Goal: Information Seeking & Learning: Understand process/instructions

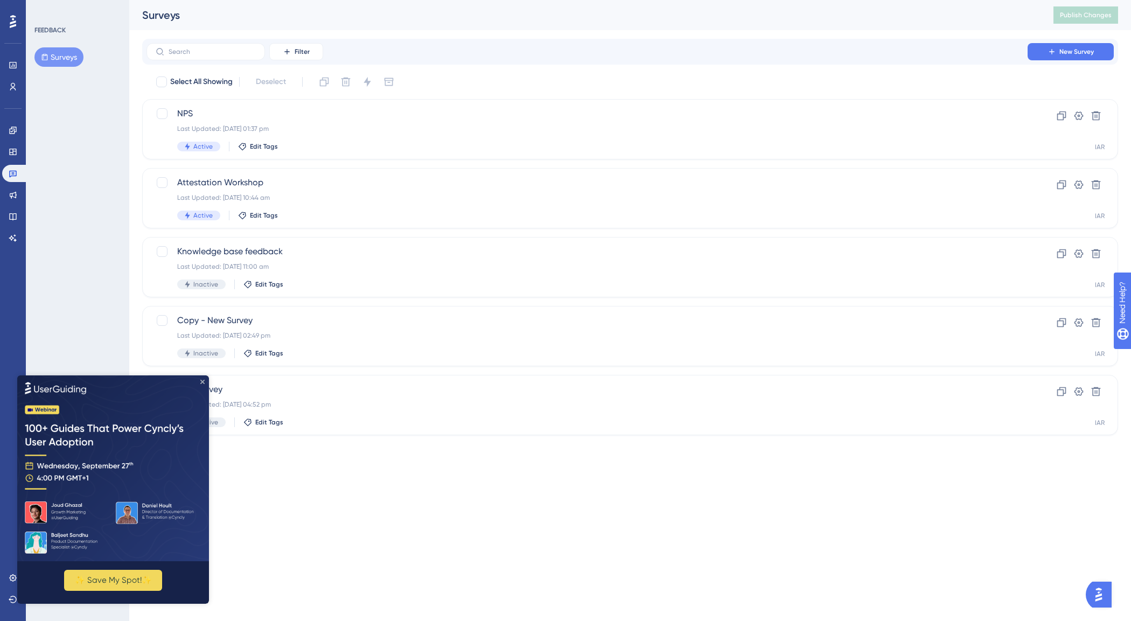
click at [202, 382] on icon "Close Preview" at bounding box center [202, 382] width 4 height 4
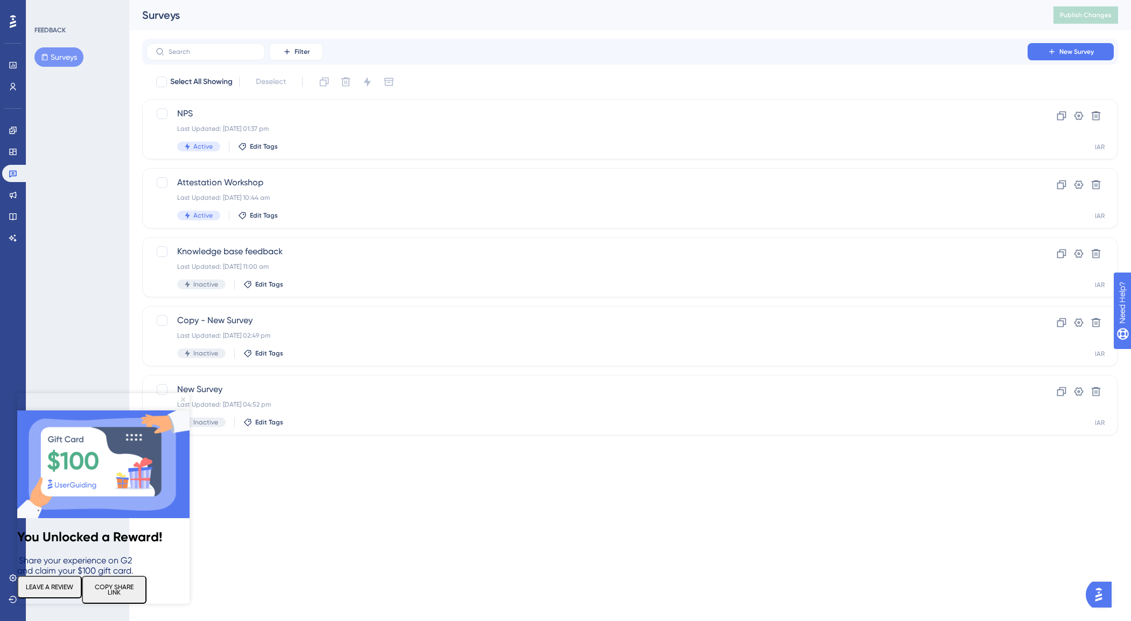
click at [183, 400] on icon "Close Preview" at bounding box center [183, 399] width 4 height 4
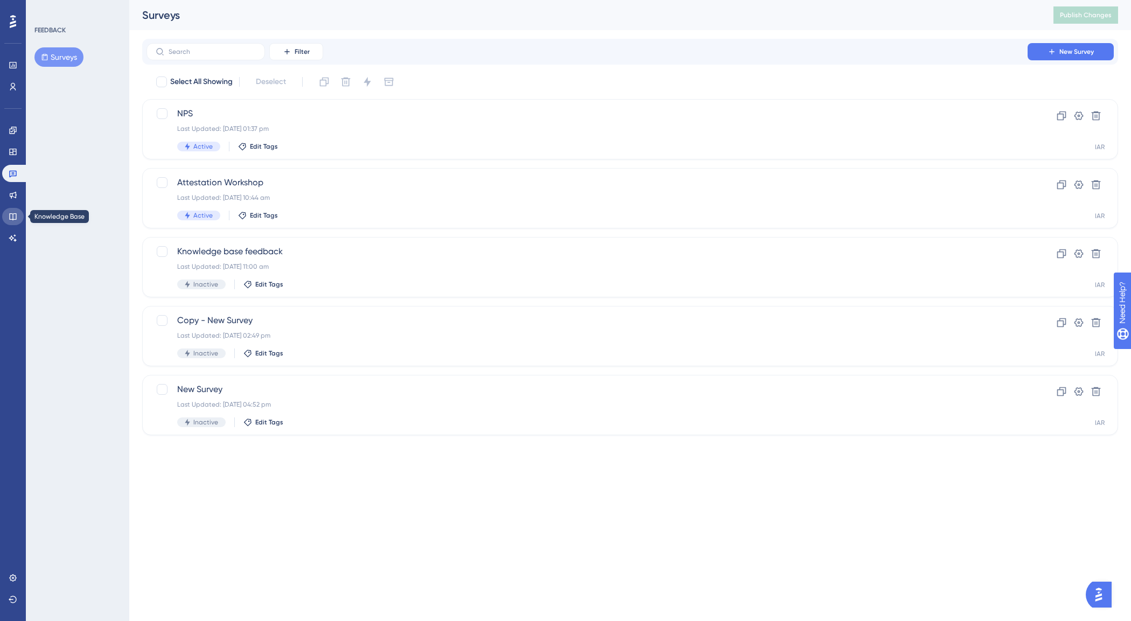
click at [12, 216] on icon at bounding box center [13, 216] width 9 height 9
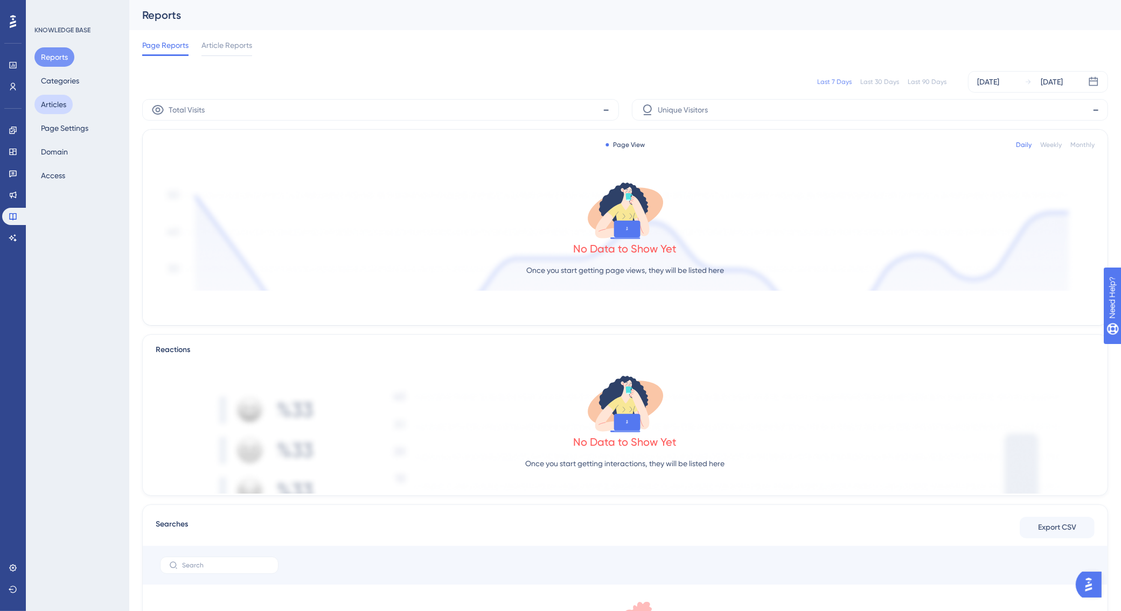
click at [43, 109] on button "Articles" at bounding box center [53, 104] width 38 height 19
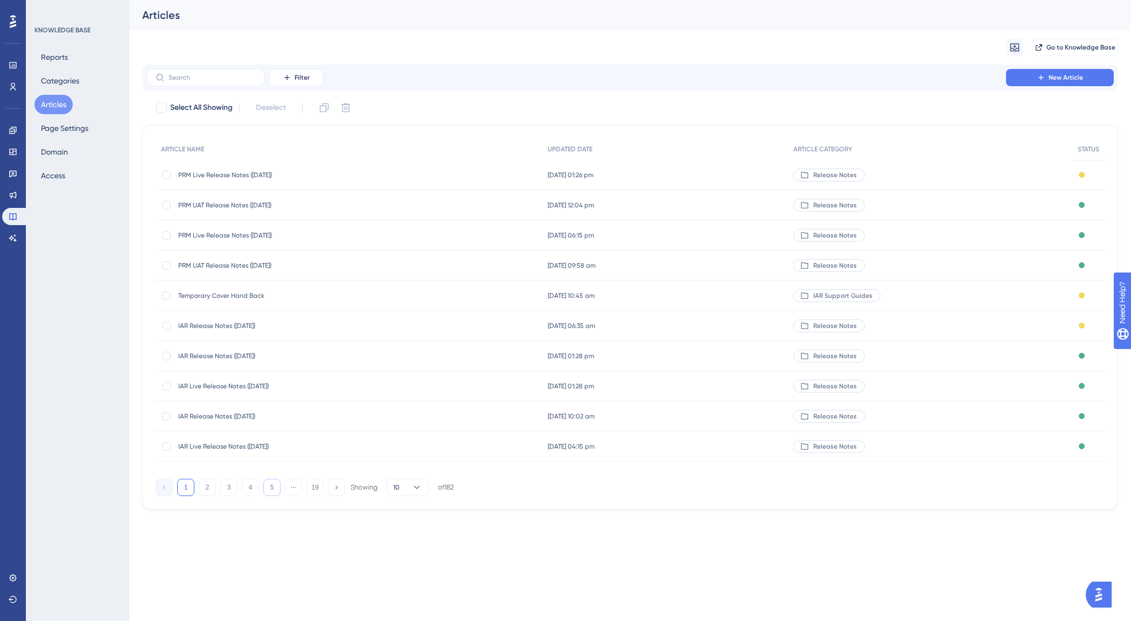
click at [267, 494] on button "5" at bounding box center [271, 487] width 17 height 17
click at [317, 484] on button "19" at bounding box center [314, 487] width 17 height 17
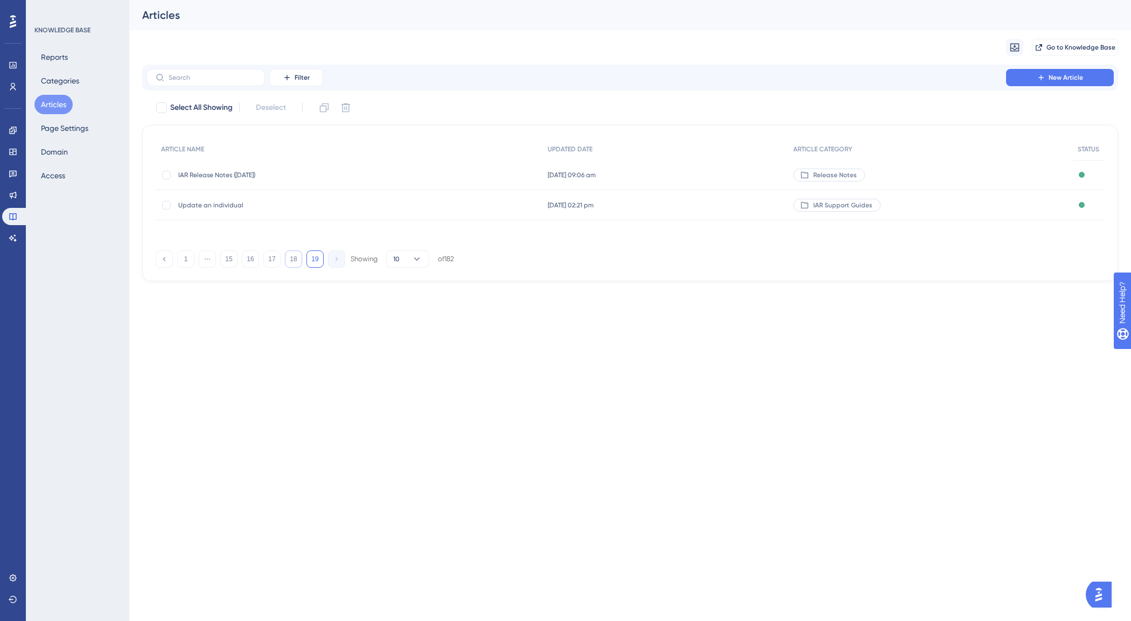
click at [299, 260] on button "18" at bounding box center [293, 258] width 17 height 17
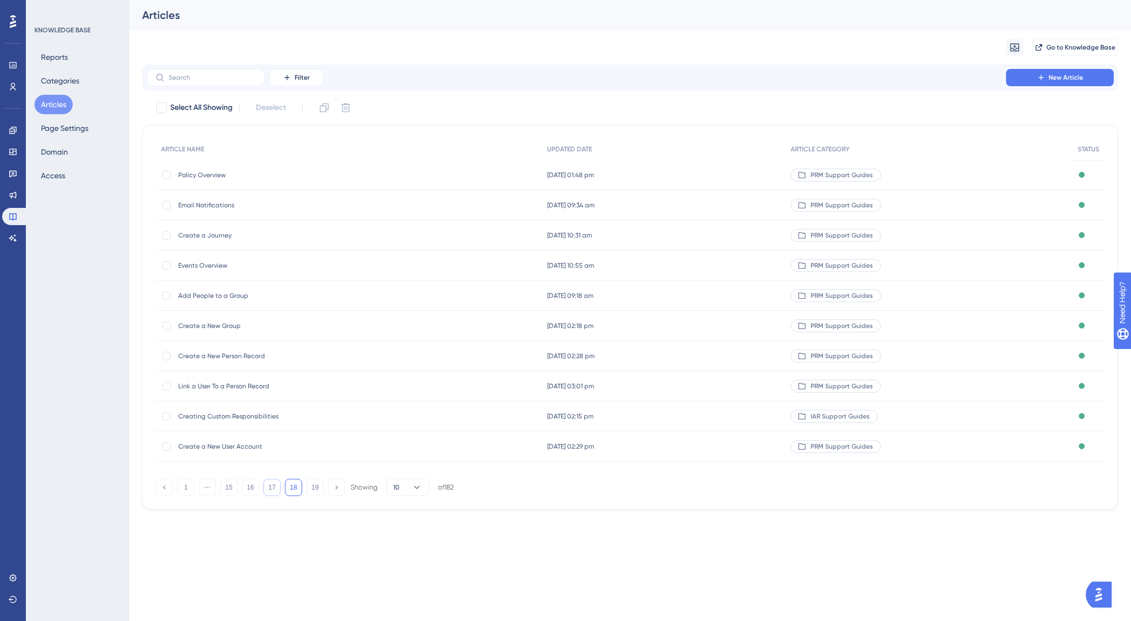
click at [272, 490] on button "17" at bounding box center [271, 487] width 17 height 17
click at [249, 490] on button "16" at bounding box center [250, 487] width 17 height 17
click at [229, 490] on button "15" at bounding box center [228, 487] width 17 height 17
click at [167, 488] on icon at bounding box center [163, 487] width 7 height 7
click at [226, 489] on button "13" at bounding box center [228, 487] width 17 height 17
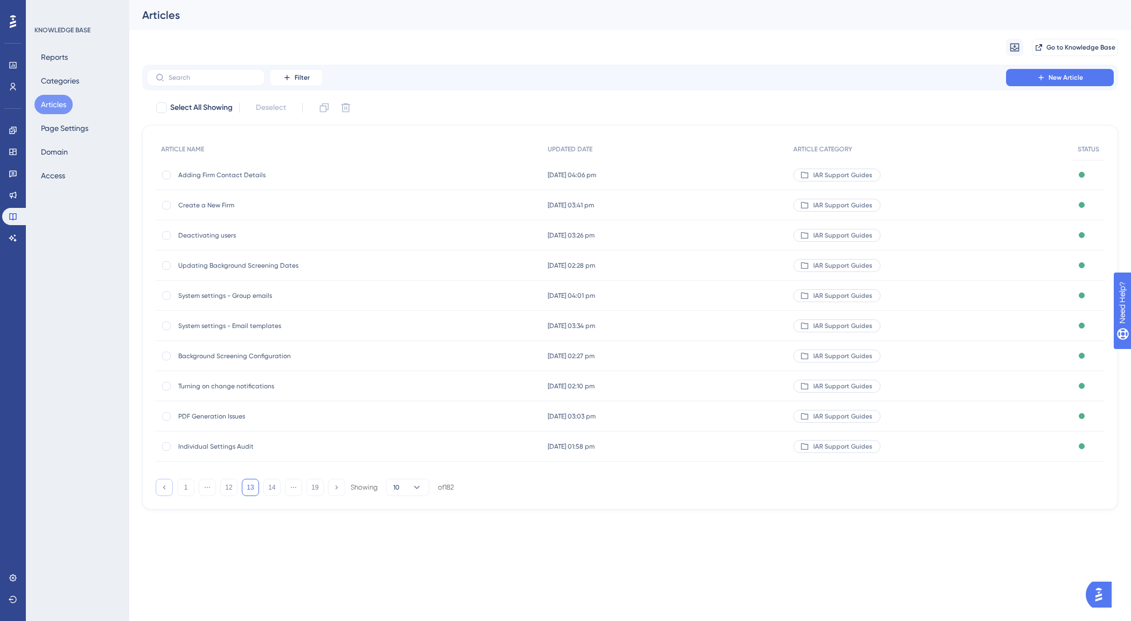
click at [166, 489] on icon at bounding box center [163, 487] width 7 height 7
click at [225, 490] on button "11" at bounding box center [228, 487] width 17 height 17
click at [166, 490] on icon at bounding box center [163, 487] width 7 height 7
click at [229, 488] on button "9" at bounding box center [228, 487] width 17 height 17
click at [168, 489] on button at bounding box center [164, 487] width 17 height 17
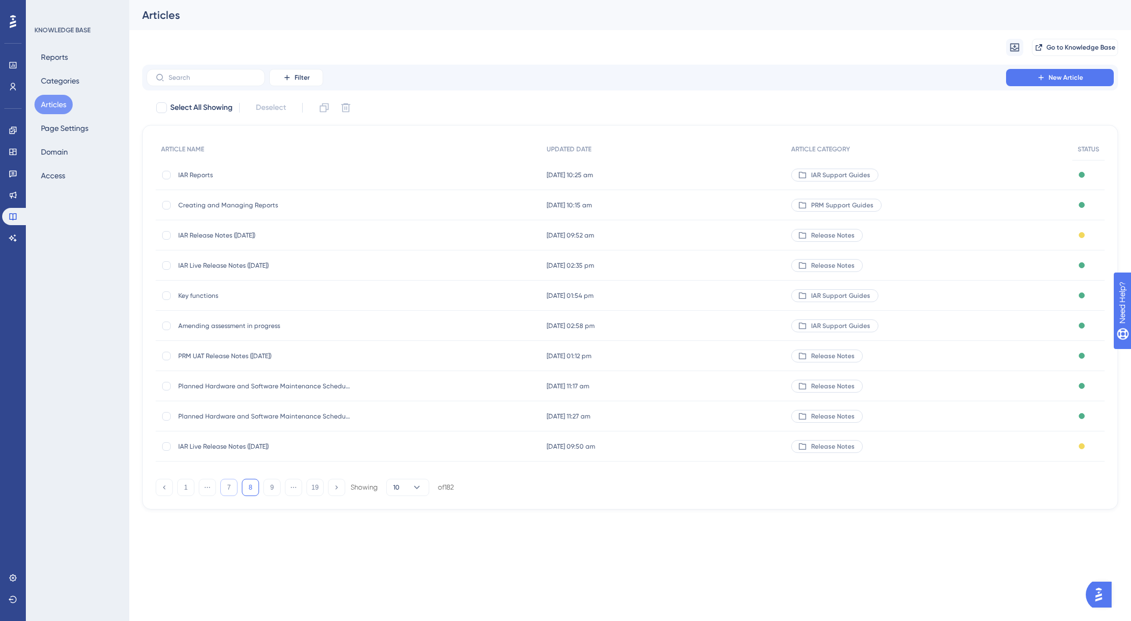
click at [229, 488] on button "7" at bounding box center [228, 487] width 17 height 17
click at [162, 491] on icon at bounding box center [163, 487] width 7 height 7
click at [227, 488] on button "5" at bounding box center [228, 487] width 17 height 17
click at [164, 486] on icon at bounding box center [164, 487] width 2 height 4
click at [232, 488] on button "3" at bounding box center [228, 487] width 17 height 17
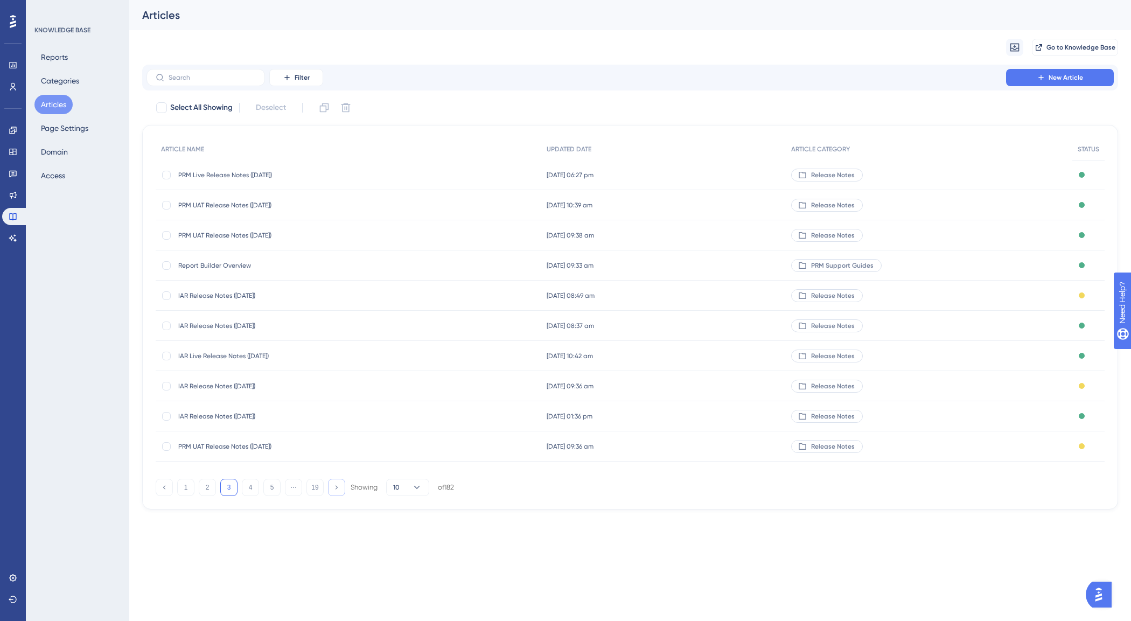
click at [333, 490] on icon at bounding box center [336, 487] width 7 height 7
click at [204, 83] on label at bounding box center [205, 77] width 118 height 17
click at [204, 81] on input "text" at bounding box center [212, 78] width 87 height 8
type input "t"
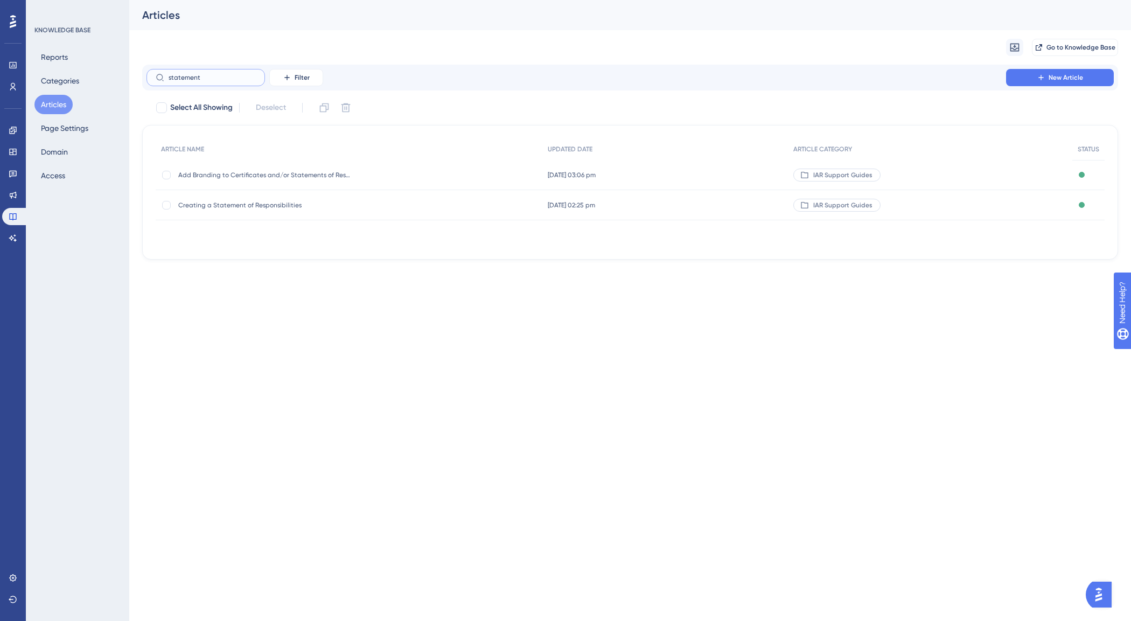
type input "statement"
click at [245, 207] on span "Creating a Statement of Responsibilities" at bounding box center [264, 205] width 172 height 9
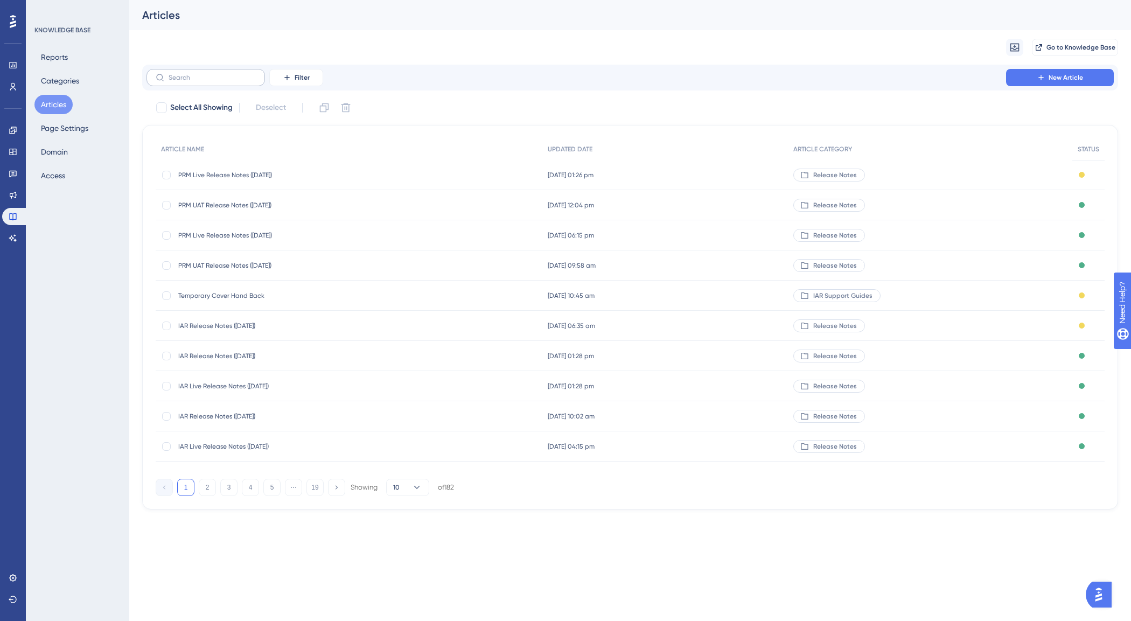
click at [178, 73] on label at bounding box center [205, 77] width 118 height 17
click at [178, 74] on input "text" at bounding box center [212, 78] width 87 height 8
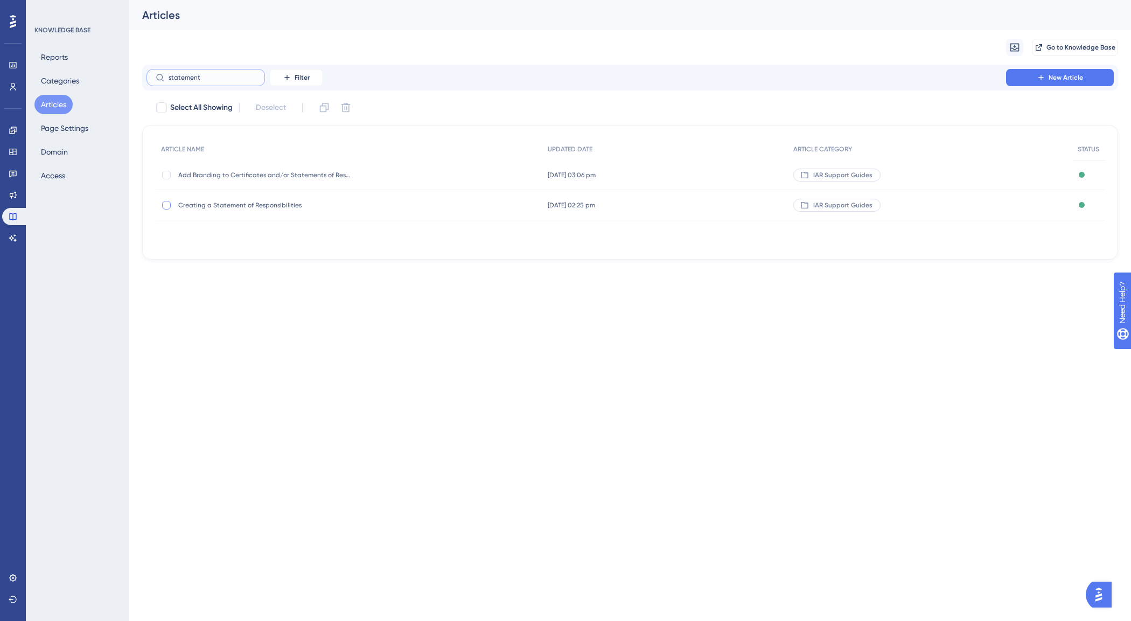
type input "statement"
click at [167, 202] on div at bounding box center [166, 205] width 9 height 9
click at [319, 103] on icon at bounding box center [324, 107] width 11 height 11
checkbox input "false"
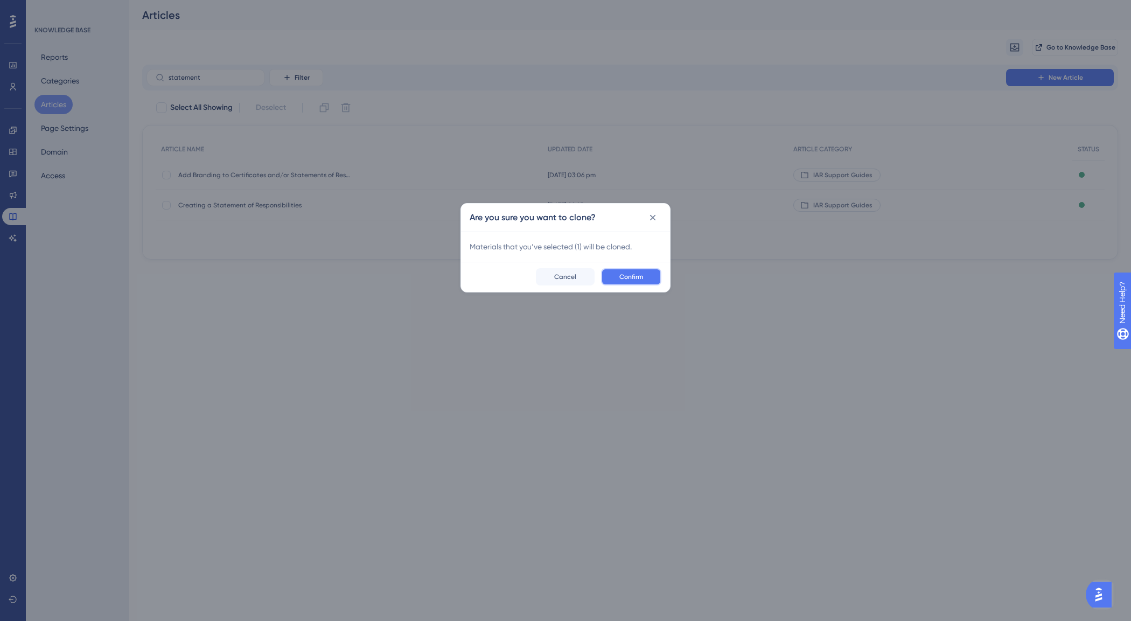
click at [625, 276] on span "Confirm" at bounding box center [631, 276] width 24 height 9
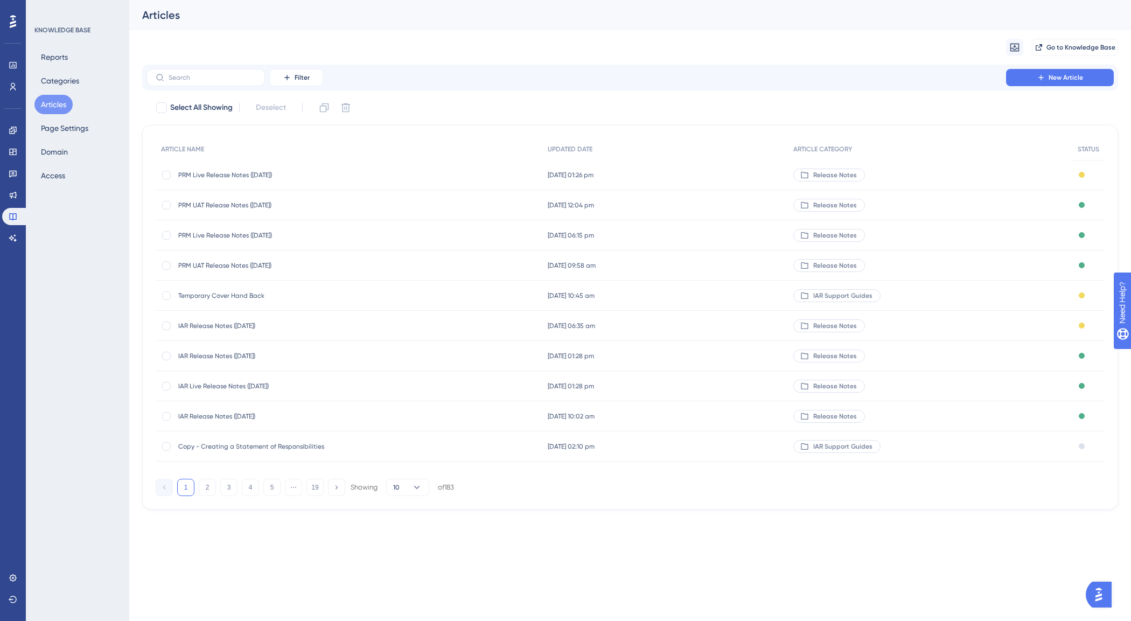
click at [257, 447] on span "Copy - Creating a Statement of Responsibilities" at bounding box center [264, 446] width 172 height 9
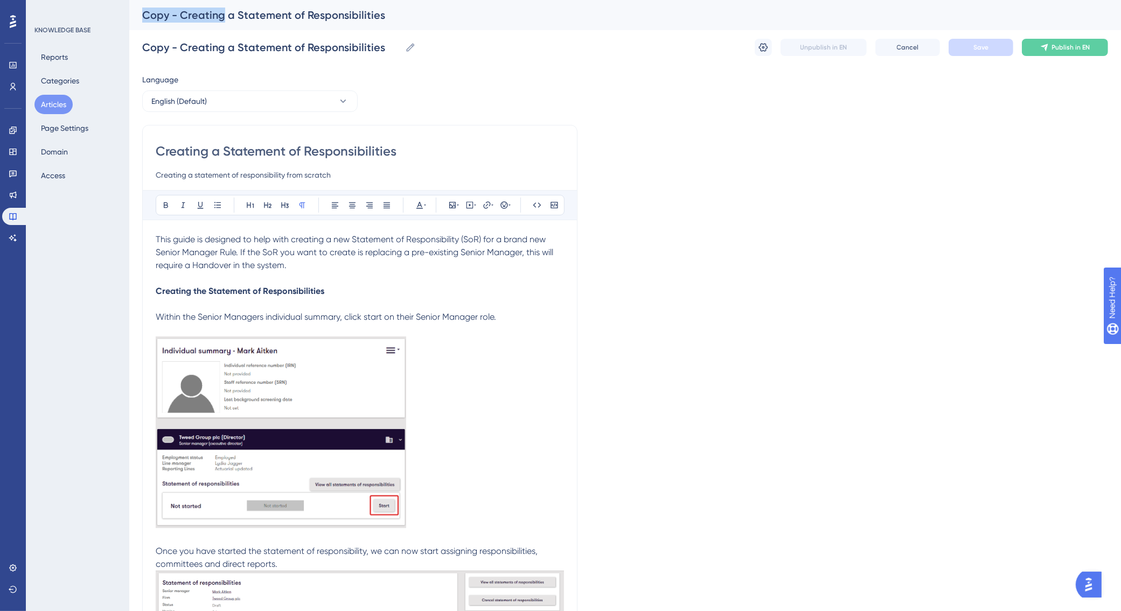
drag, startPoint x: 221, startPoint y: 15, endPoint x: 136, endPoint y: 17, distance: 85.1
click at [136, 17] on div "Copy - Creating a Statement of Responsibilities" at bounding box center [624, 15] width 991 height 30
drag, startPoint x: 178, startPoint y: 47, endPoint x: 111, endPoint y: 47, distance: 67.3
click at [346, 43] on input "Setting a Statement of Responsibilities" at bounding box center [248, 47] width 213 height 15
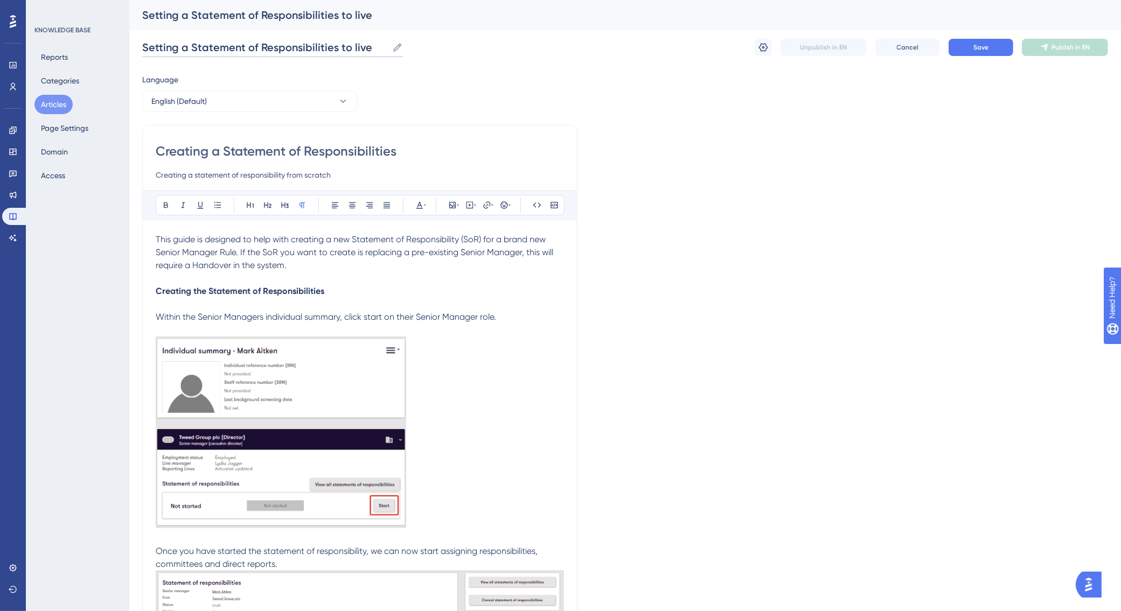
type input "Setting a Statement of Responsibilities to live"
click at [248, 153] on input "Creating a Statement of Responsibilities" at bounding box center [360, 151] width 408 height 17
drag, startPoint x: 186, startPoint y: 150, endPoint x: 108, endPoint y: 150, distance: 77.5
click at [400, 152] on input "Setting a Statement of Responsibilities" at bounding box center [360, 151] width 408 height 17
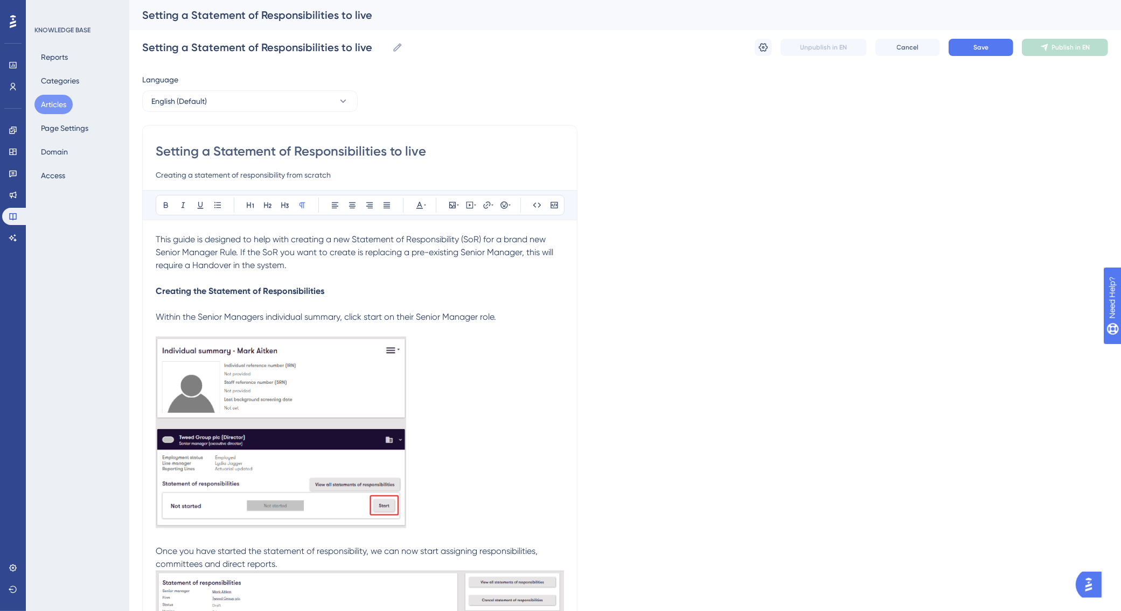
type input "Setting a Statement of Responsibilities to live"
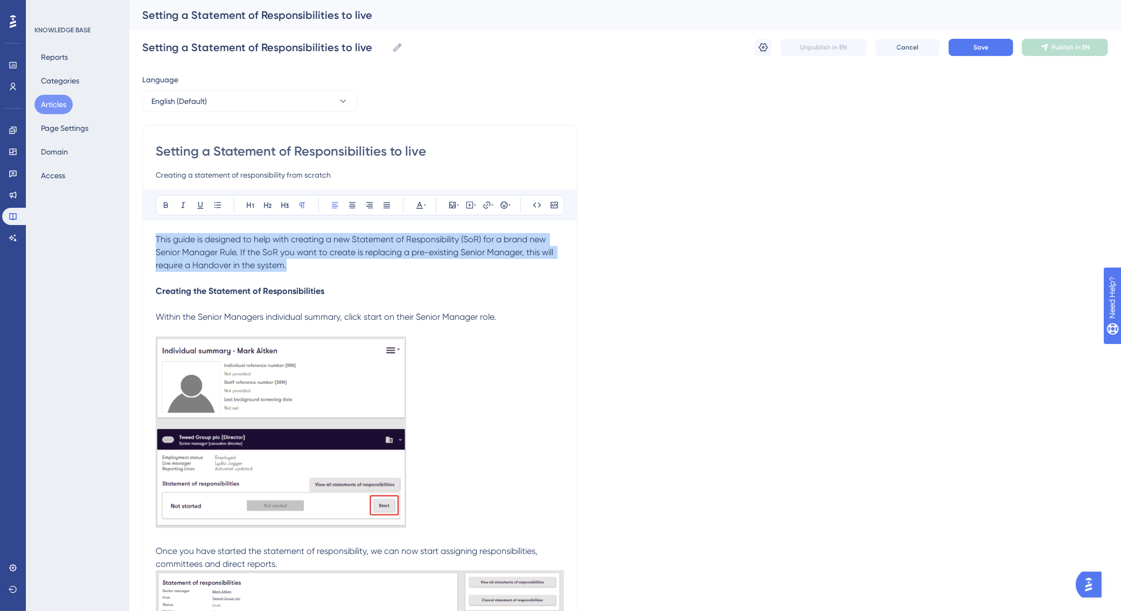
drag, startPoint x: 291, startPoint y: 265, endPoint x: 146, endPoint y: 233, distance: 148.9
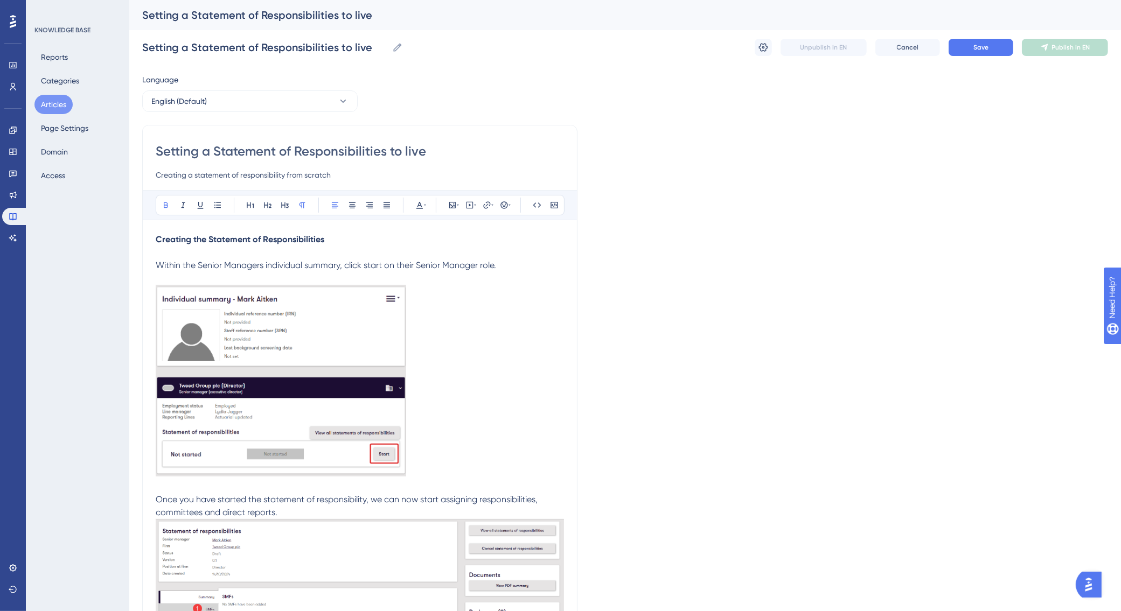
drag, startPoint x: 430, startPoint y: 145, endPoint x: 129, endPoint y: 152, distance: 300.6
drag, startPoint x: 333, startPoint y: 237, endPoint x: 142, endPoint y: 239, distance: 191.2
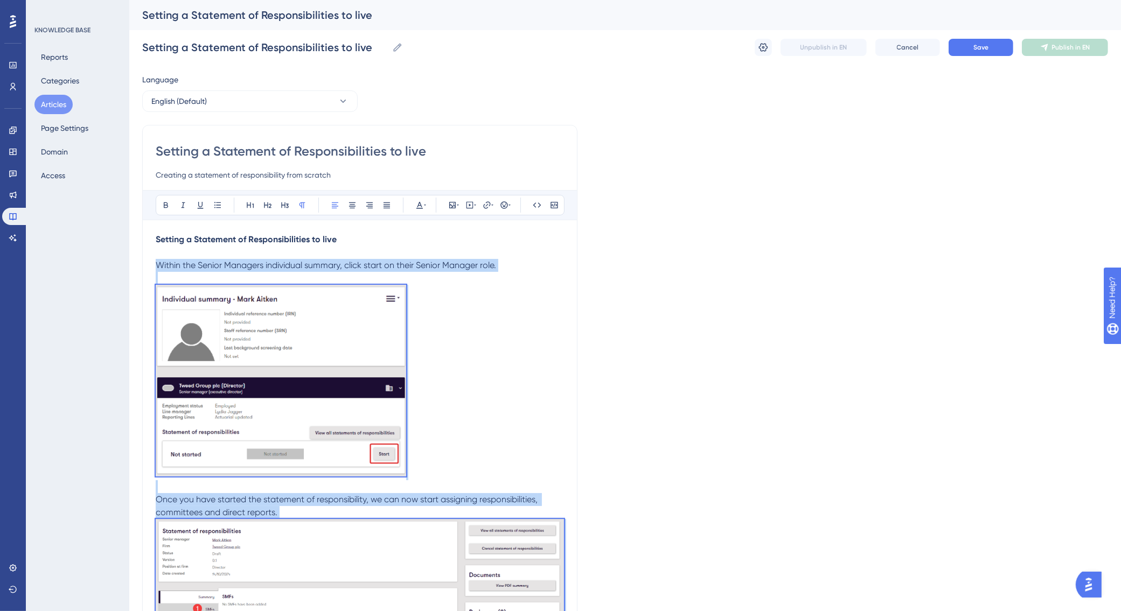
drag, startPoint x: 434, startPoint y: 485, endPoint x: 146, endPoint y: 262, distance: 364.0
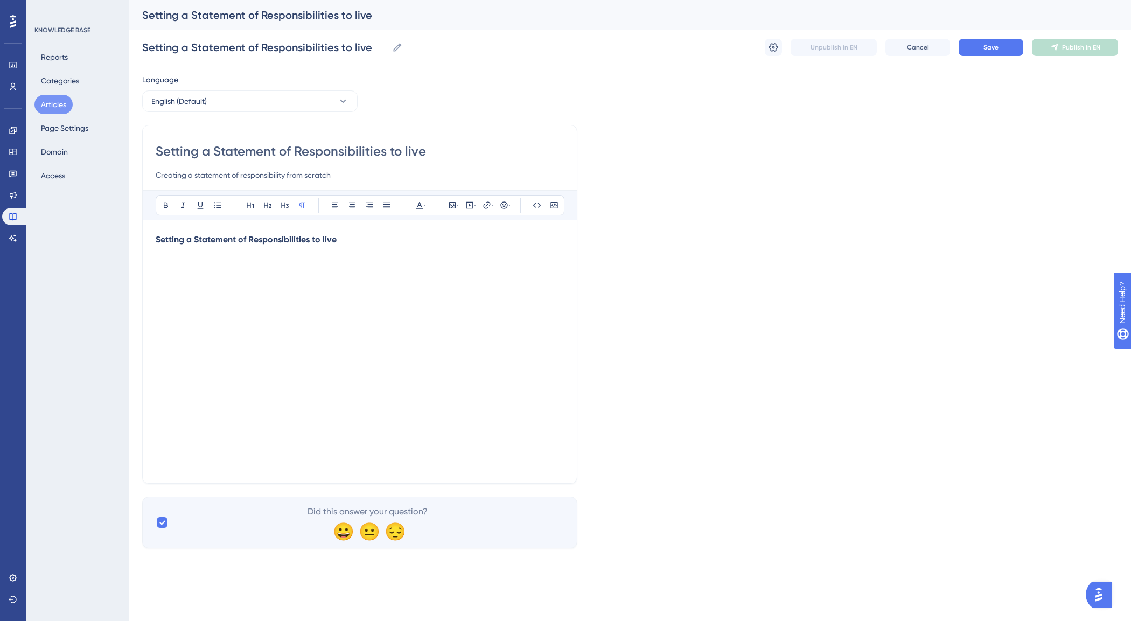
drag, startPoint x: 173, startPoint y: 172, endPoint x: 144, endPoint y: 177, distance: 29.4
click at [144, 177] on div "Setting a Statement of Responsibilities to live Creating a statement of respons…" at bounding box center [359, 304] width 435 height 359
drag, startPoint x: 337, startPoint y: 177, endPoint x: 282, endPoint y: 173, distance: 55.0
click at [282, 173] on input "Setting a statement of responsibility from scratch" at bounding box center [360, 175] width 408 height 13
type input "Setting a statement of responsibility to"
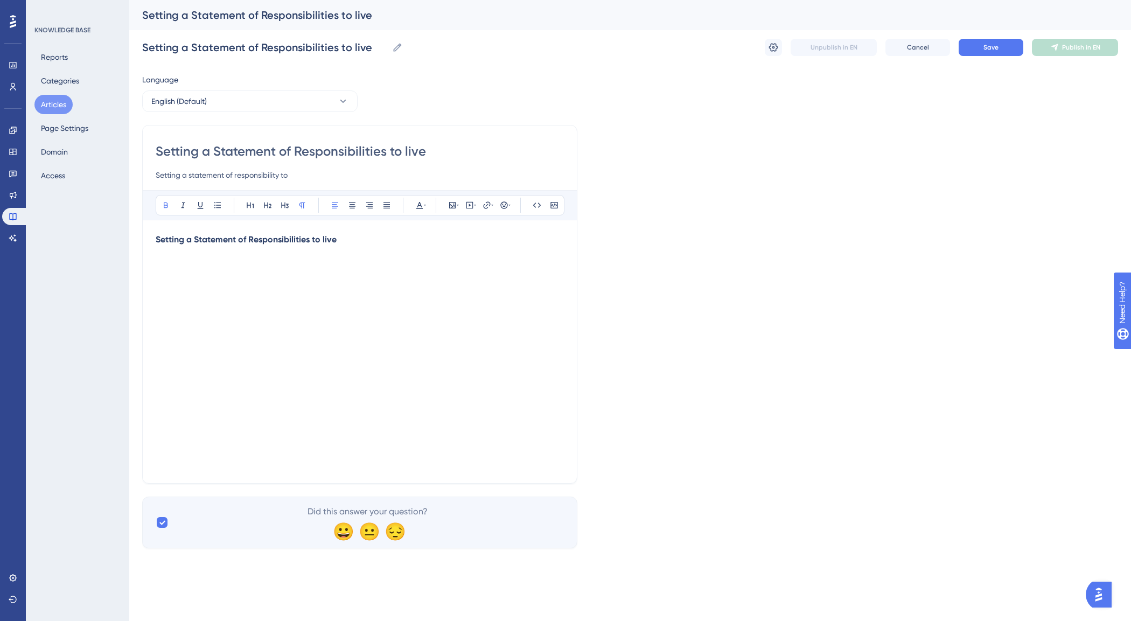
click at [356, 241] on p "Setting a Statement of Responsibilities to live" at bounding box center [360, 239] width 408 height 13
click at [356, 270] on strong "Once a Senior manager's statement of responsibilties is set up and everything i…" at bounding box center [330, 265] width 349 height 10
click at [353, 267] on strong "Once a Senior manager's statement of responsibilties is set up and everything i…" at bounding box center [330, 265] width 349 height 10
click at [540, 265] on p "Once a Senior manager's statement of responsibilities is set up and everything …" at bounding box center [360, 265] width 408 height 13
drag, startPoint x: 540, startPoint y: 265, endPoint x: 154, endPoint y: 264, distance: 385.6
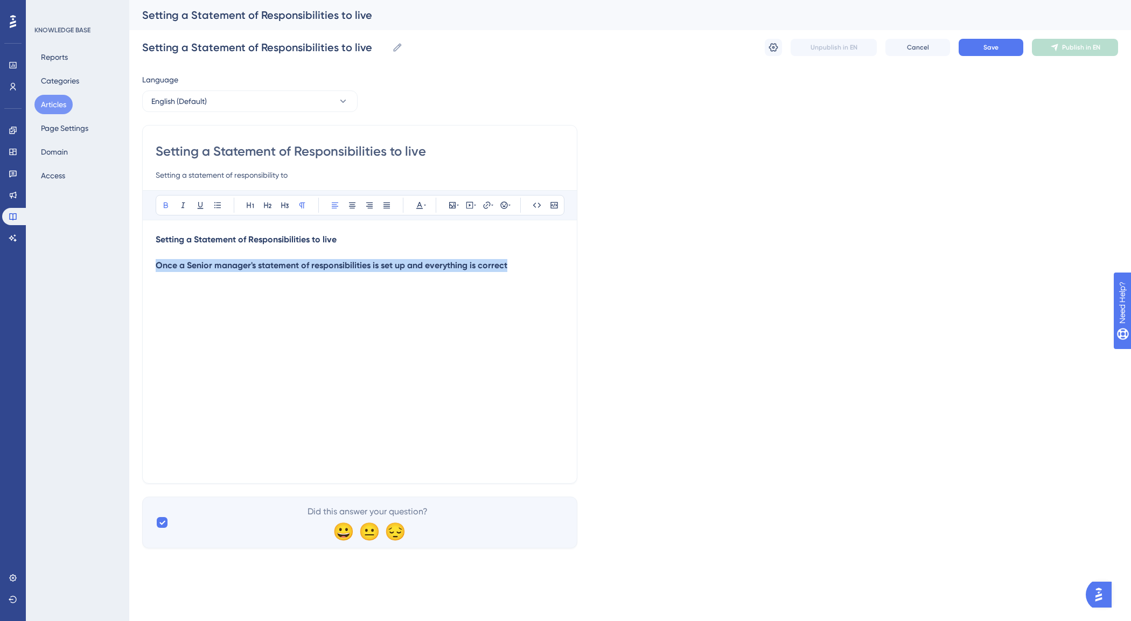
click at [154, 264] on div "Setting a Statement of Responsibilities to live Setting a statement of responsi…" at bounding box center [359, 304] width 435 height 359
click at [163, 202] on icon at bounding box center [166, 205] width 9 height 9
click at [545, 275] on p at bounding box center [360, 278] width 408 height 13
click at [528, 265] on p "Once a Senior manager's statement of responsibilities is set up and everything …" at bounding box center [360, 265] width 408 height 13
click at [516, 265] on p "Once a Senior manager's statement of responsibilities is set up and everything …" at bounding box center [360, 265] width 408 height 13
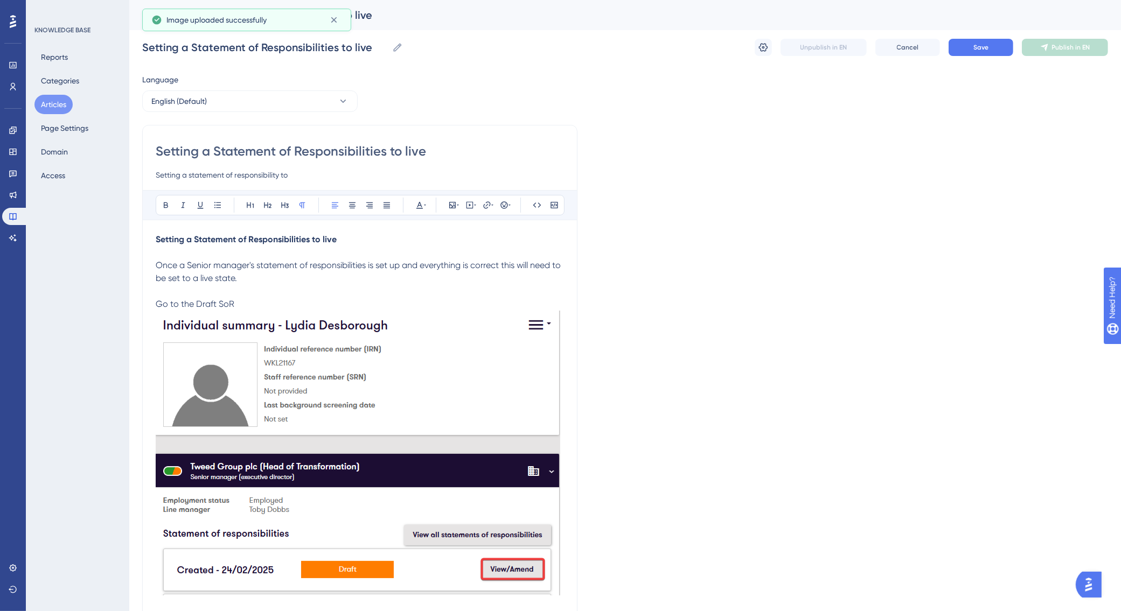
click at [262, 309] on p "Go to the Draft SoR" at bounding box center [360, 304] width 408 height 13
click at [330, 429] on img at bounding box center [358, 453] width 404 height 285
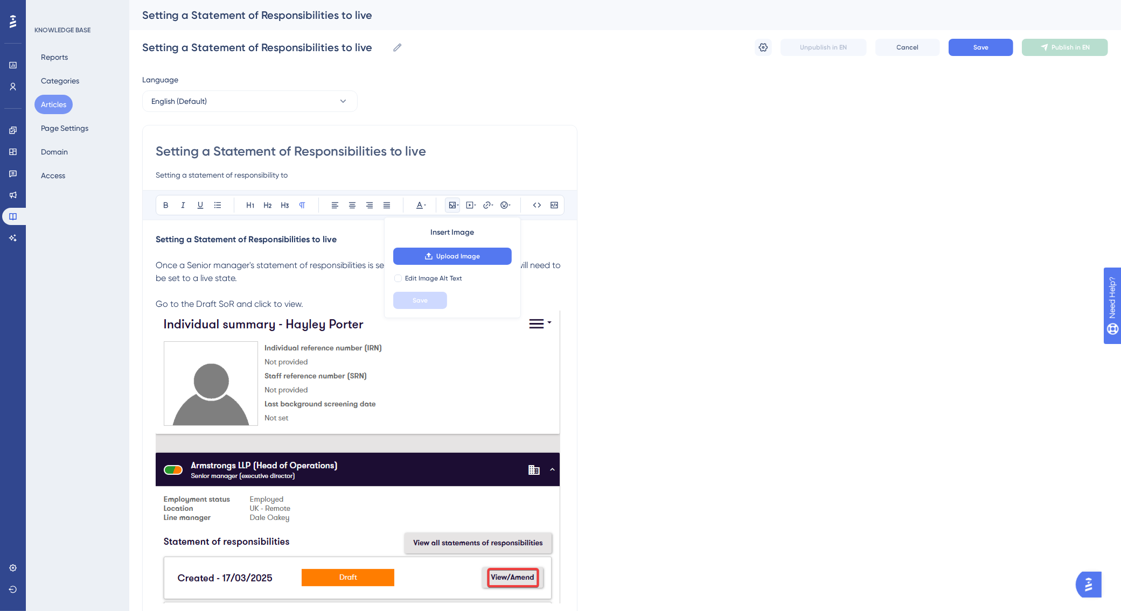
click at [414, 413] on img at bounding box center [358, 457] width 404 height 293
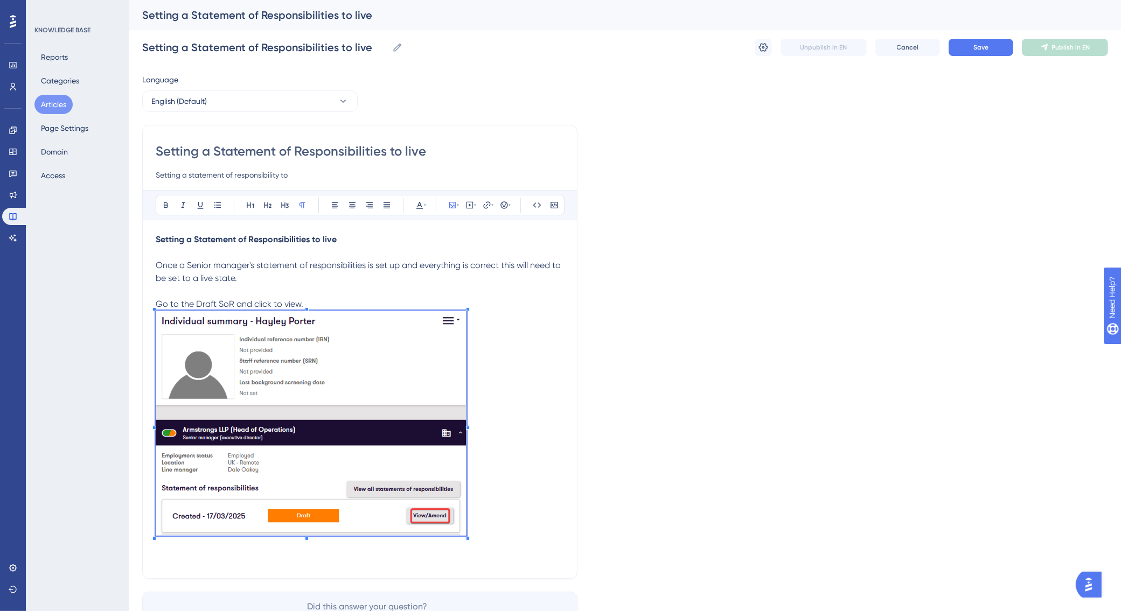
click at [246, 543] on div "Setting a Statement of Responsibilities to live Once a Senior manager's stateme…" at bounding box center [360, 399] width 408 height 332
click at [358, 205] on button at bounding box center [352, 205] width 15 height 15
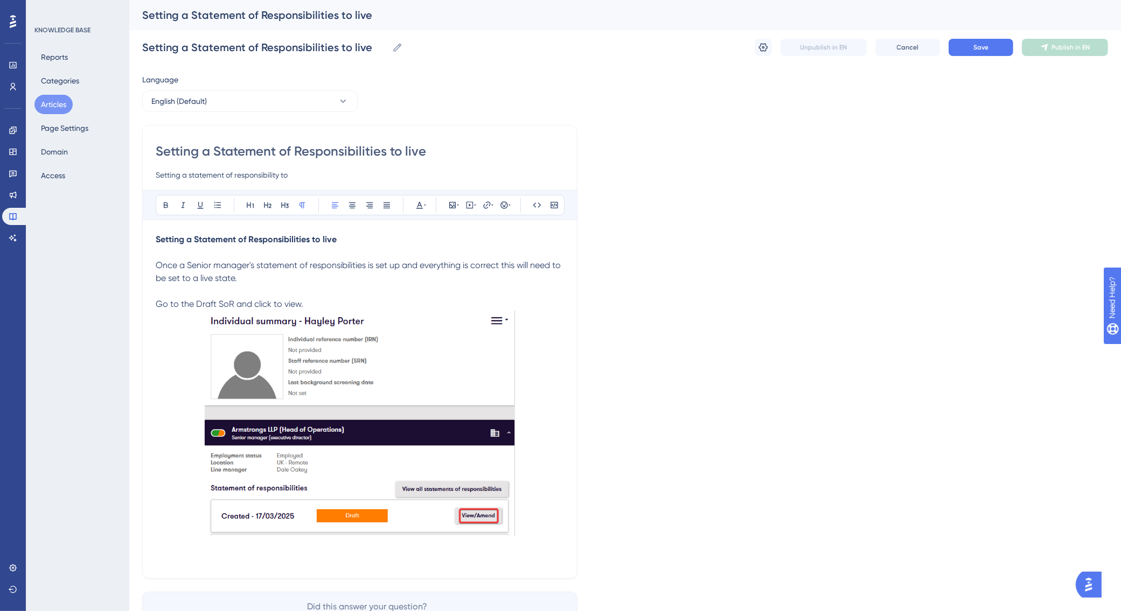
click at [334, 309] on p "Go to the Draft SoR and click to view." at bounding box center [360, 304] width 408 height 13
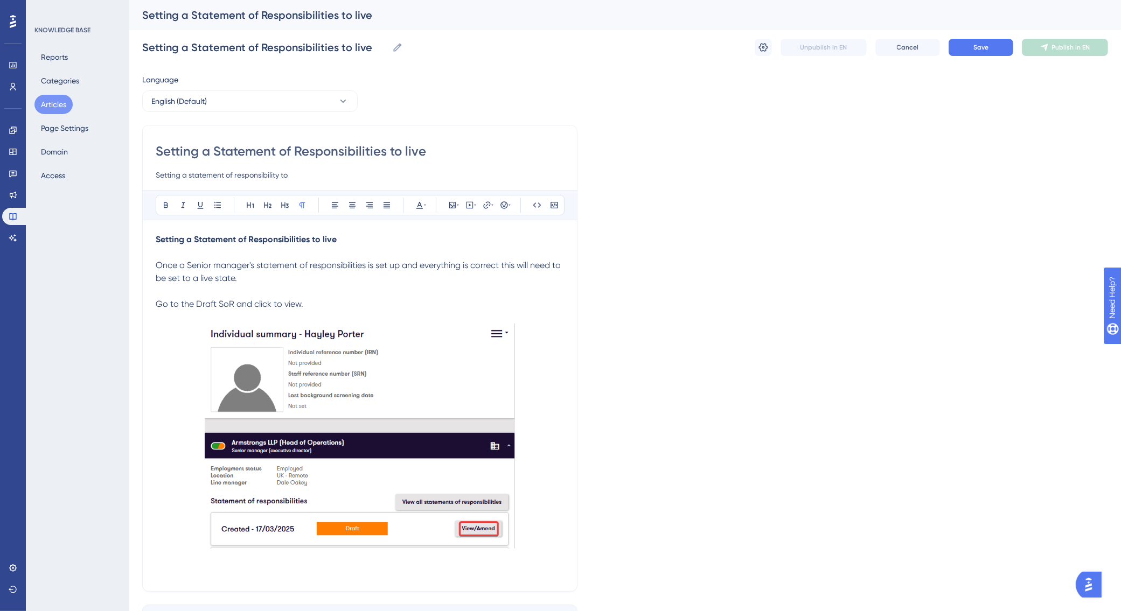
click at [531, 534] on p at bounding box center [360, 438] width 408 height 229
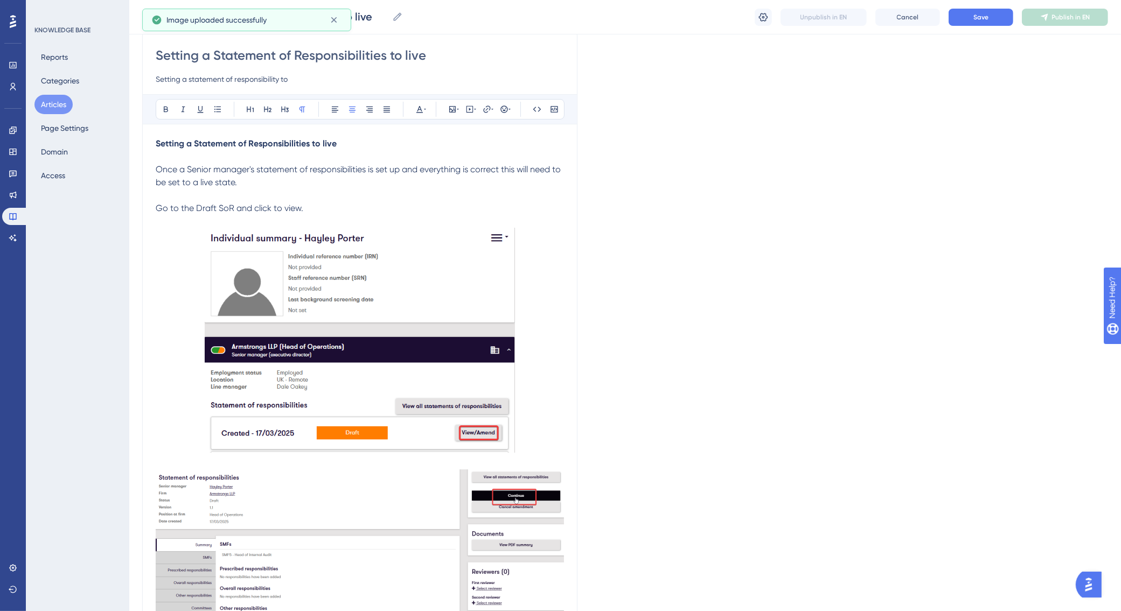
scroll to position [202, 0]
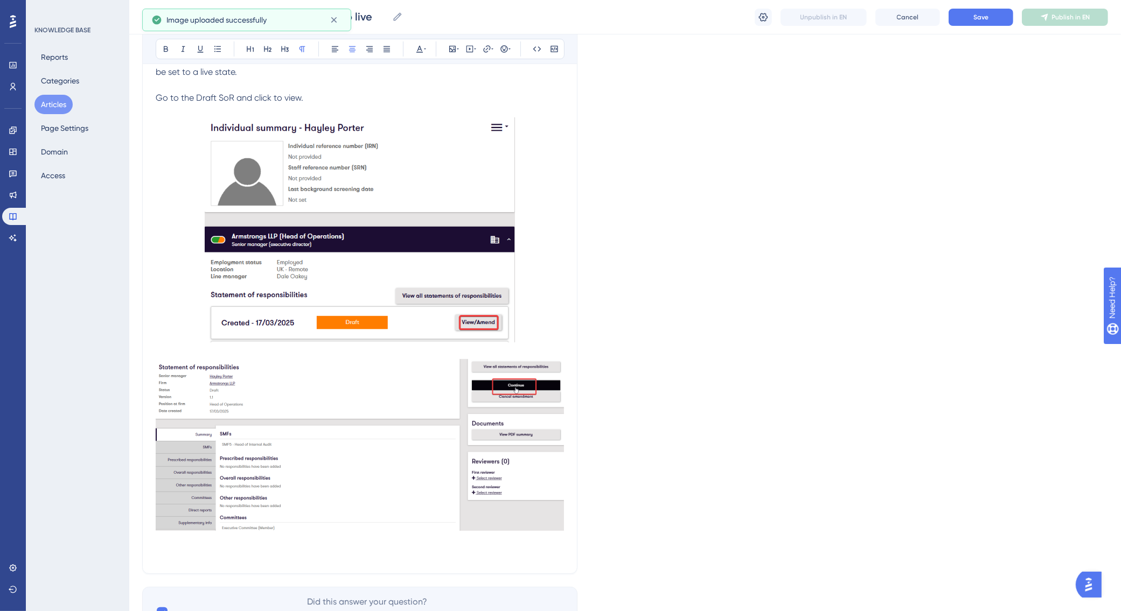
click at [305, 451] on img at bounding box center [360, 445] width 408 height 172
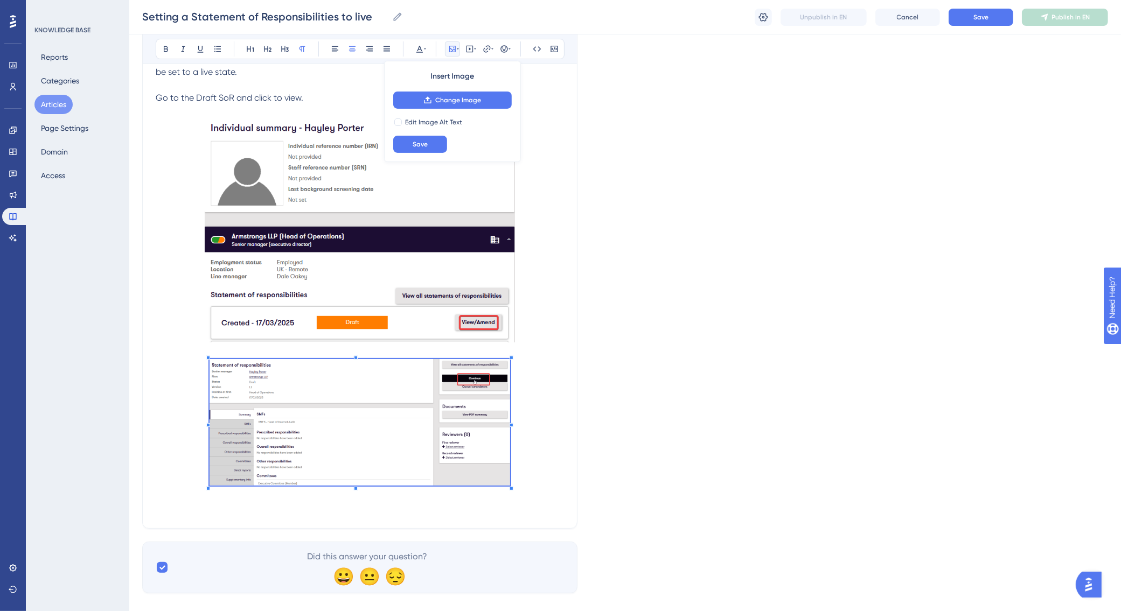
click at [261, 465] on span at bounding box center [359, 424] width 300 height 130
click at [522, 490] on p at bounding box center [360, 495] width 408 height 13
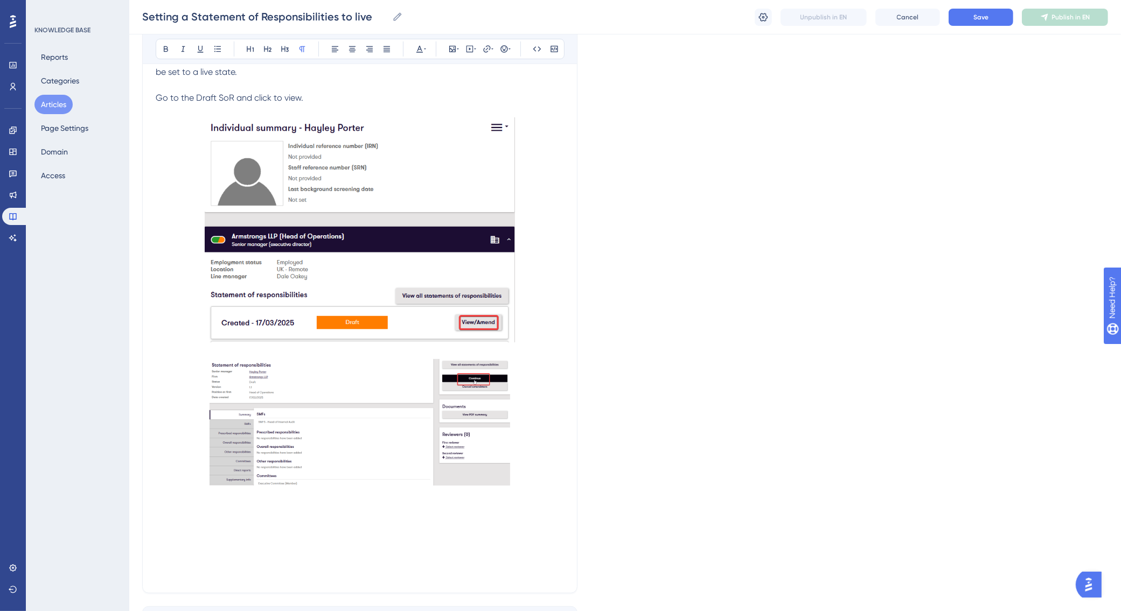
click at [169, 507] on p at bounding box center [360, 508] width 408 height 13
click at [194, 350] on p at bounding box center [360, 352] width 408 height 13
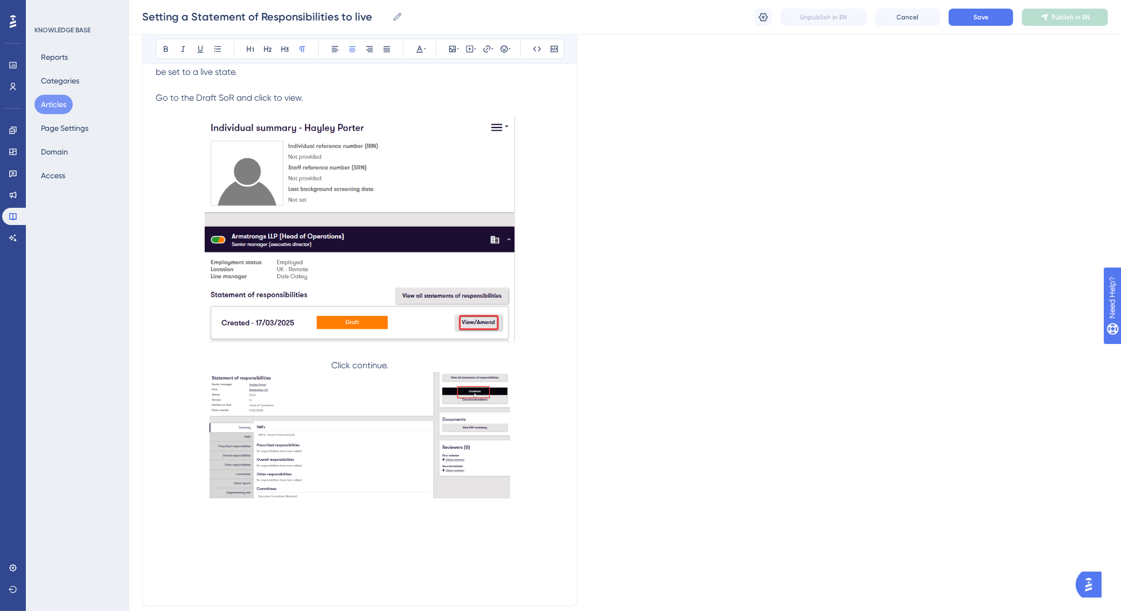
click at [331, 364] on span "Click continue." at bounding box center [359, 365] width 57 height 10
click at [338, 50] on icon at bounding box center [335, 49] width 9 height 9
click at [221, 533] on p at bounding box center [360, 534] width 408 height 13
click at [190, 517] on p at bounding box center [360, 521] width 408 height 13
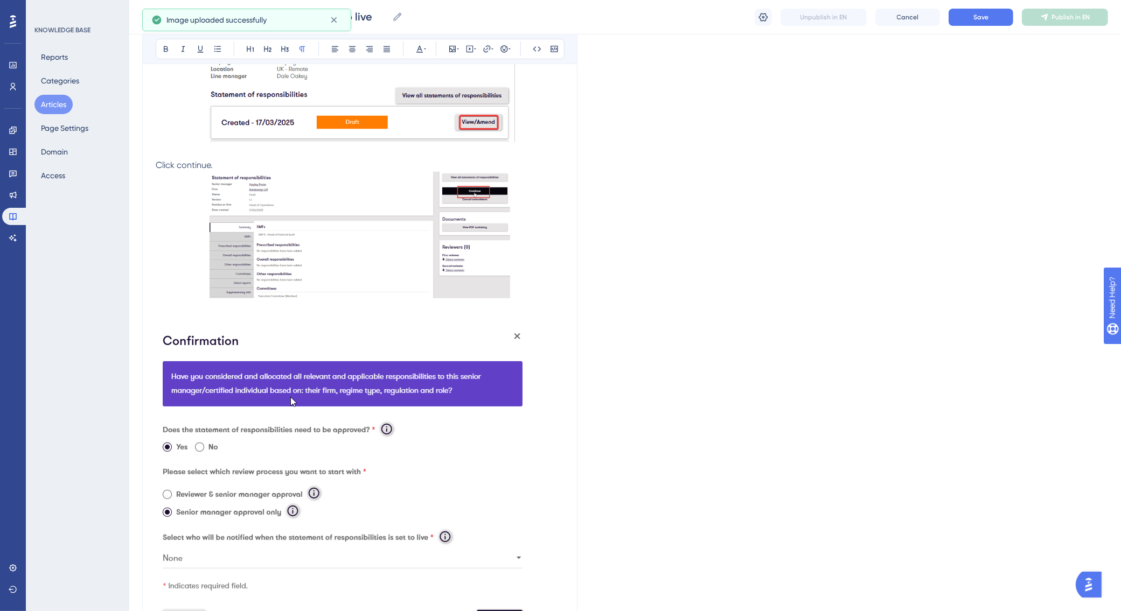
scroll to position [404, 0]
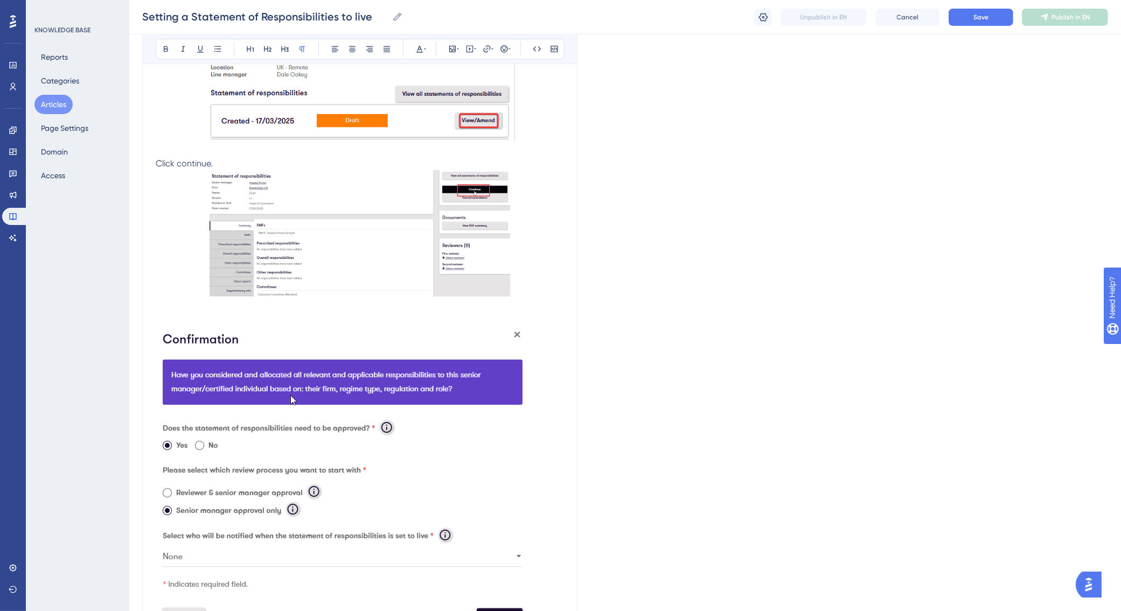
click at [169, 311] on p at bounding box center [360, 306] width 408 height 13
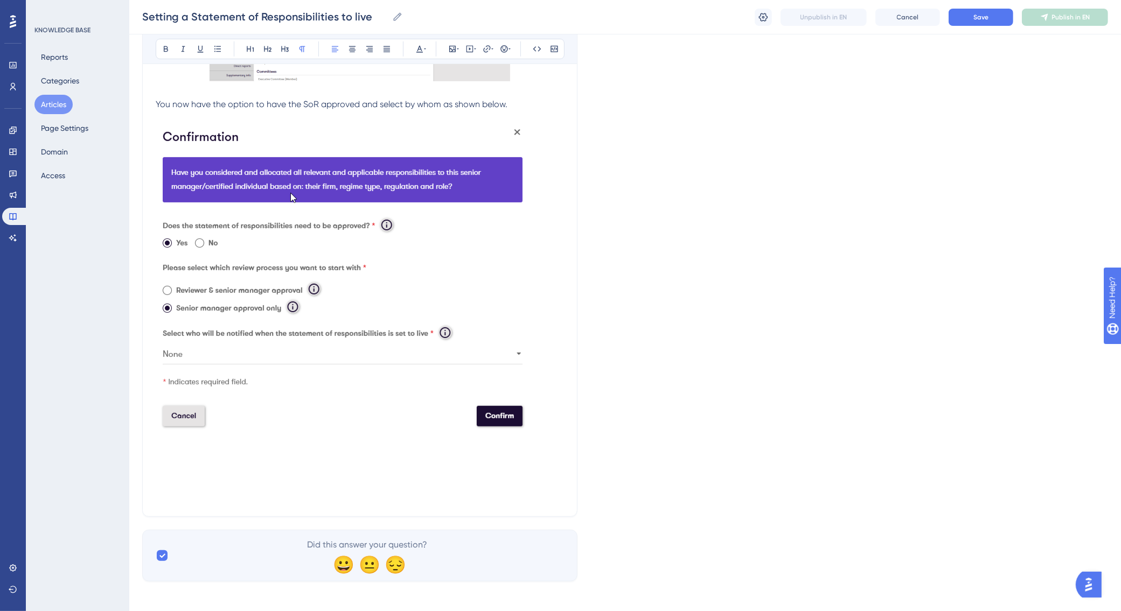
scroll to position [624, 0]
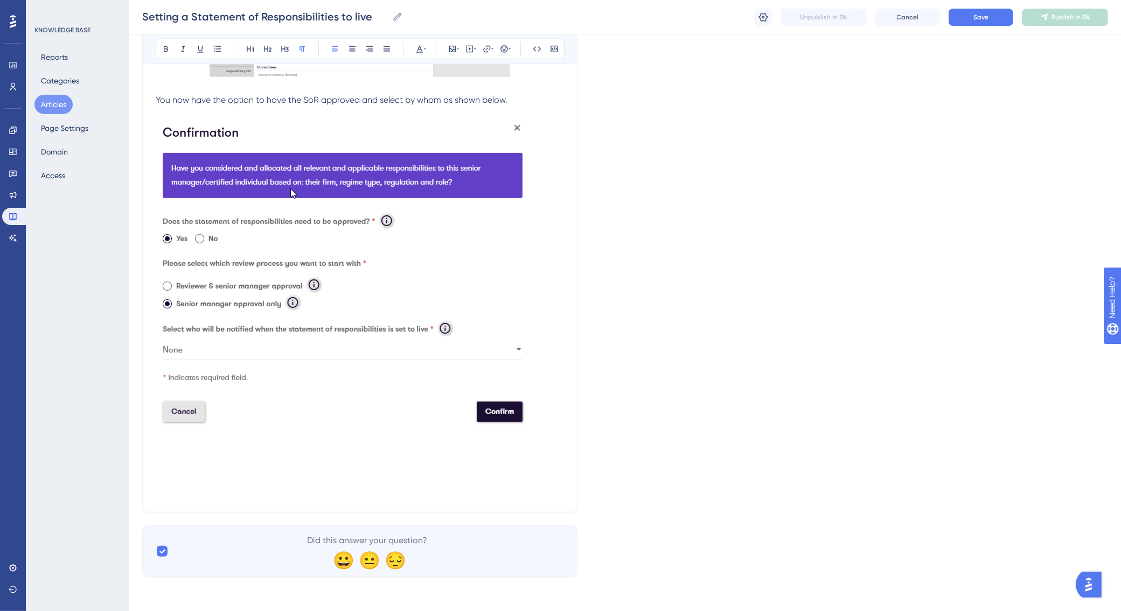
click at [431, 306] on img at bounding box center [342, 275] width 372 height 311
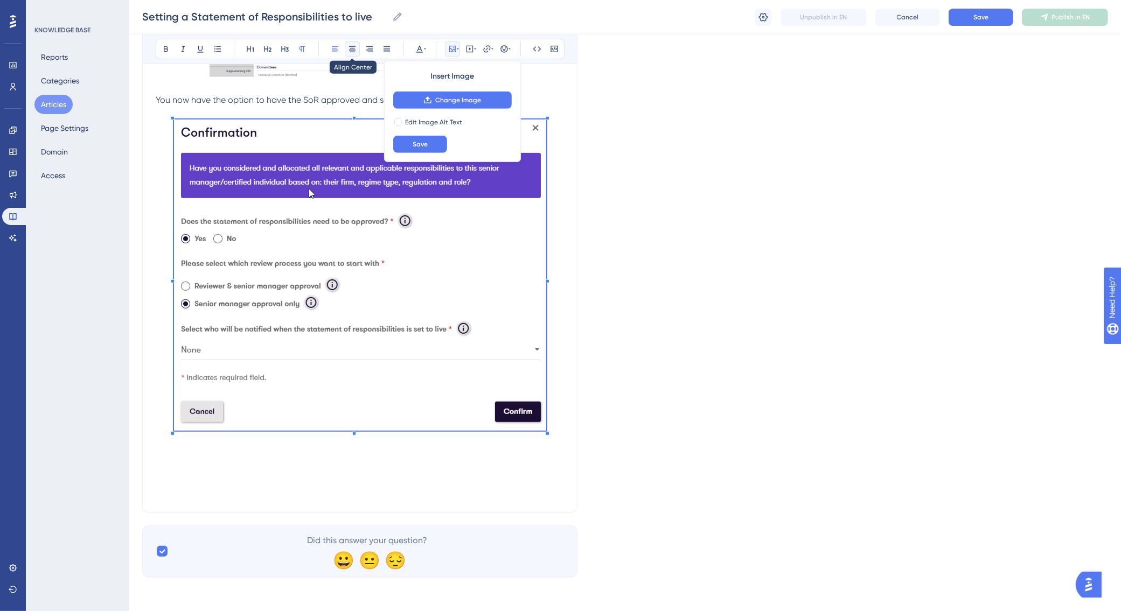
click at [351, 47] on icon at bounding box center [352, 49] width 9 height 9
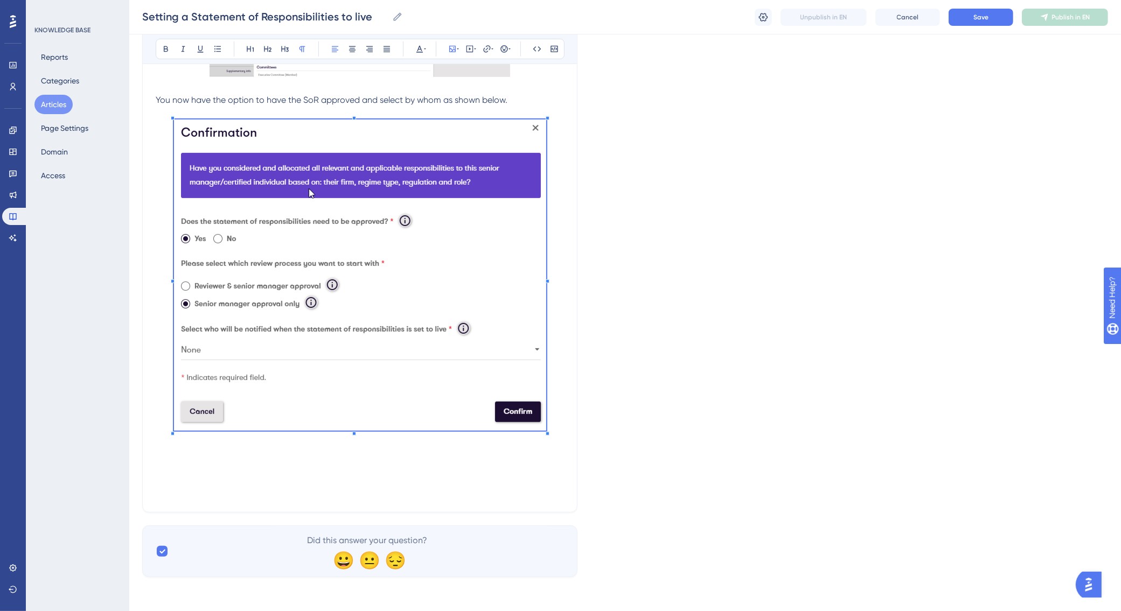
click at [462, 456] on p at bounding box center [360, 453] width 408 height 13
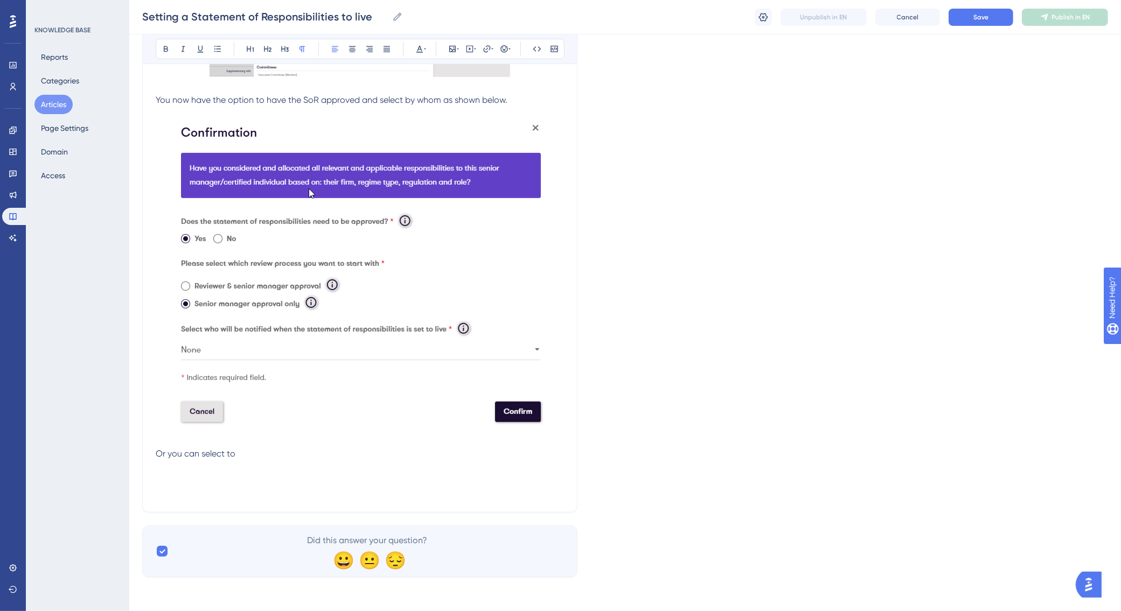
click at [251, 455] on p "Or you can select to" at bounding box center [360, 453] width 408 height 13
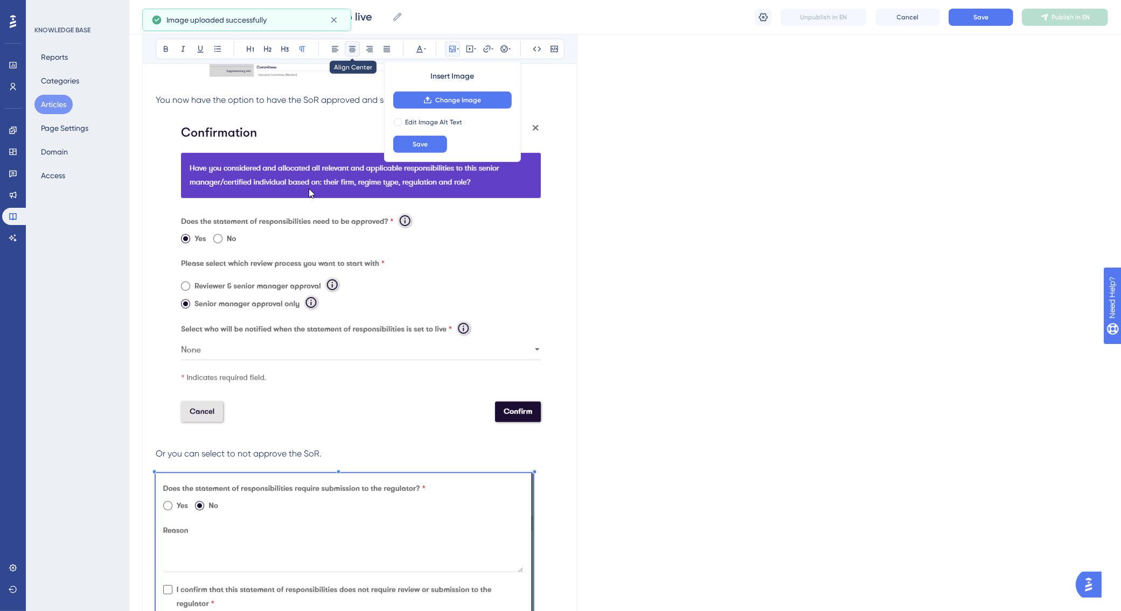
click at [351, 46] on icon at bounding box center [352, 49] width 9 height 9
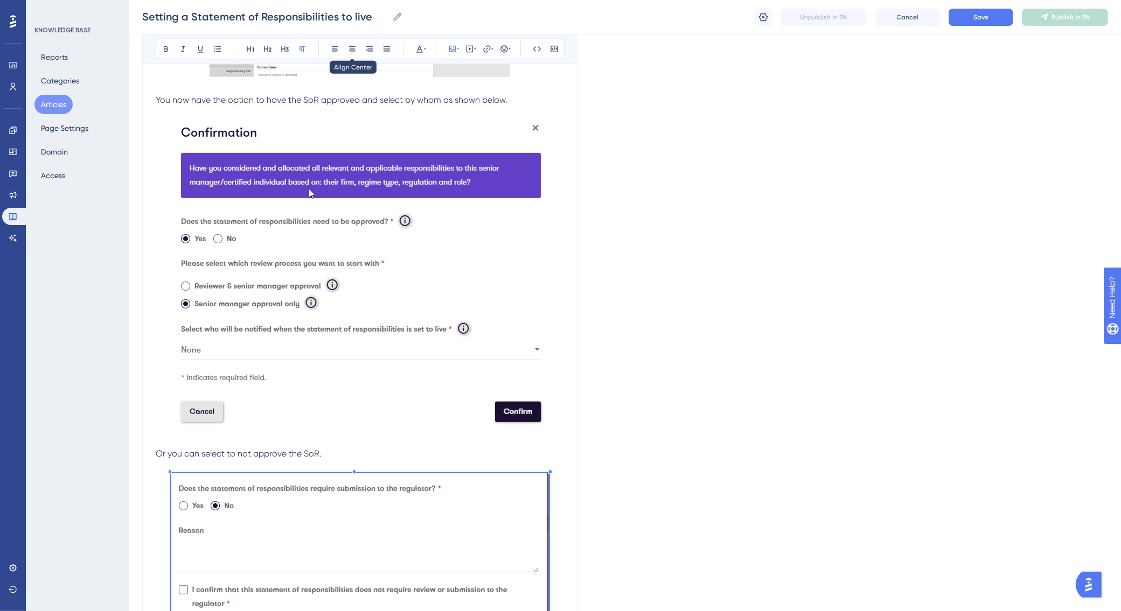
click at [339, 458] on p "Or you can select to not approve the SoR." at bounding box center [360, 453] width 408 height 13
click at [518, 99] on p "You now have the option to have the SoR approved and select by whom as shown be…" at bounding box center [360, 100] width 408 height 13
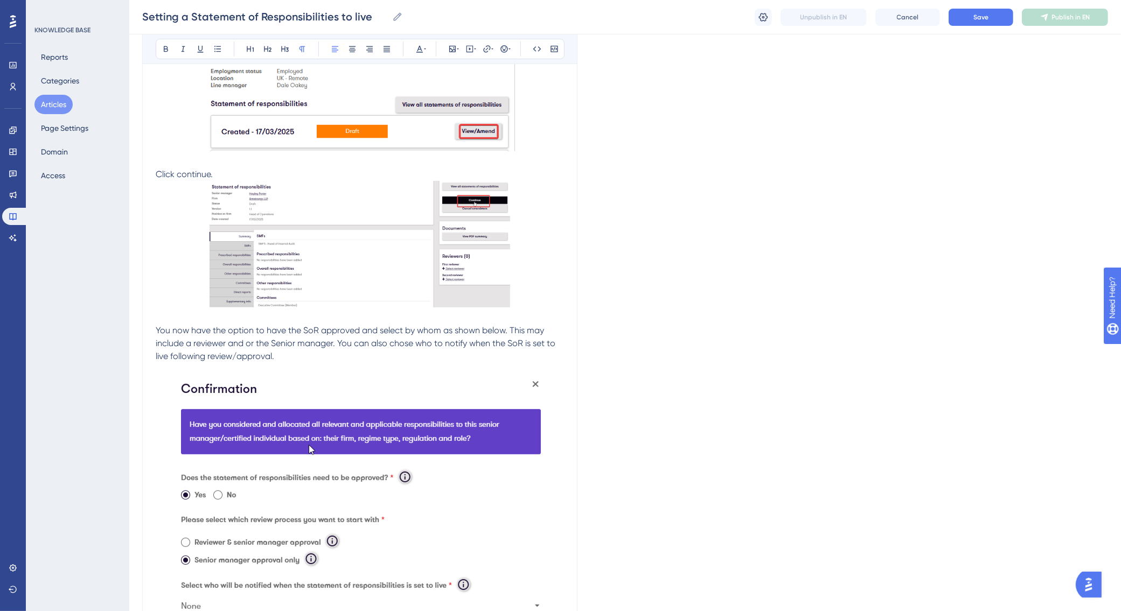
scroll to position [556, 0]
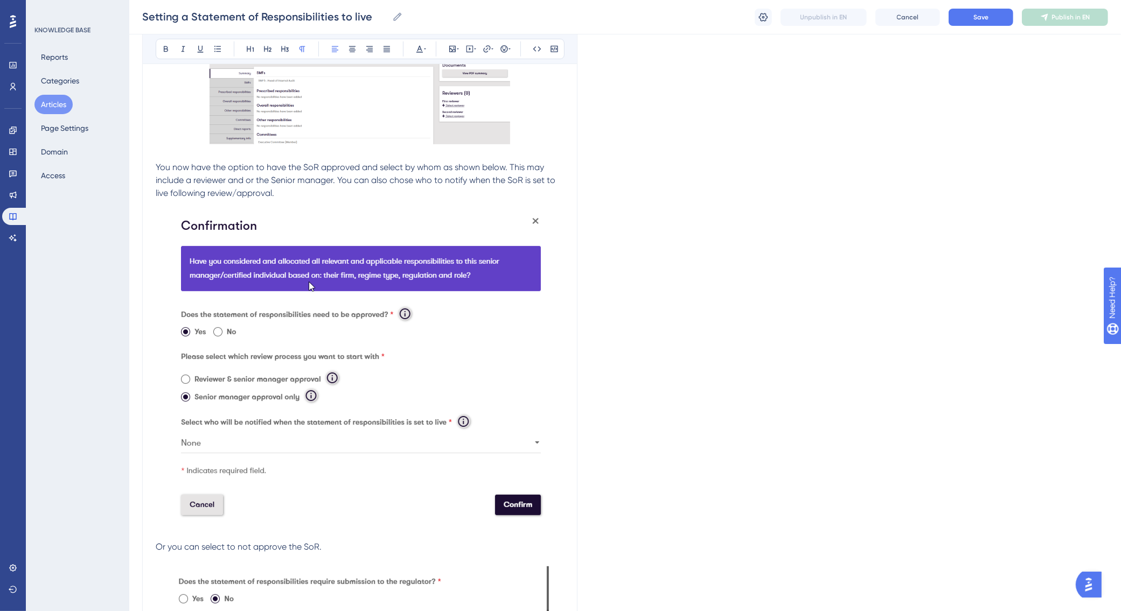
click at [348, 548] on p "Or you can select to not approve the SoR." at bounding box center [360, 547] width 408 height 13
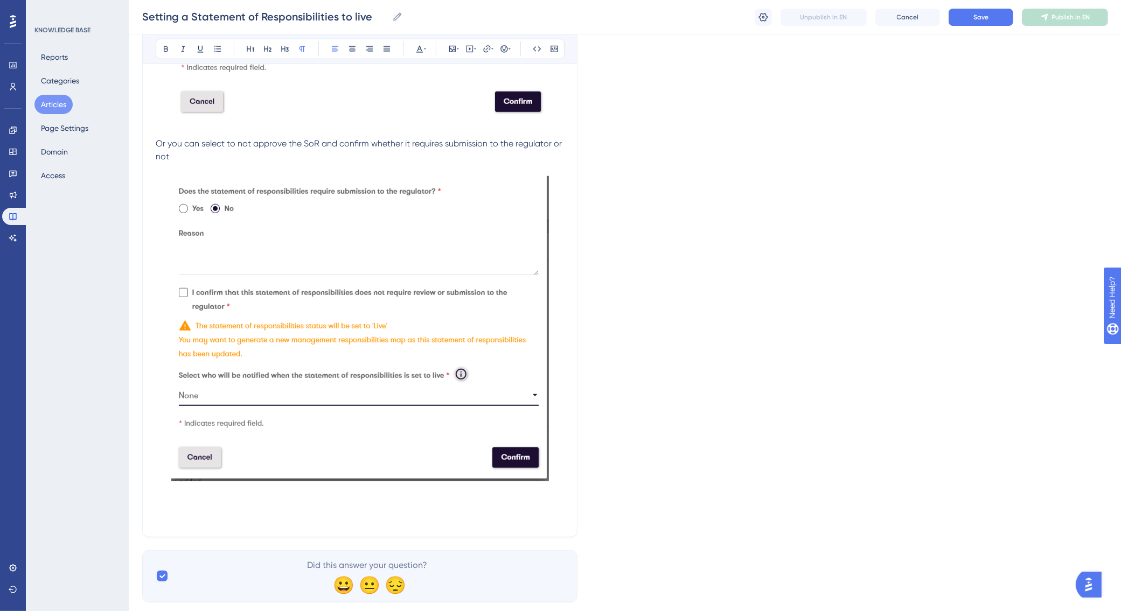
scroll to position [960, 0]
click at [416, 155] on span "Or you can select to not approve the SoR and confirm whether it requires submis…" at bounding box center [360, 149] width 408 height 23
click at [373, 362] on img at bounding box center [359, 328] width 377 height 305
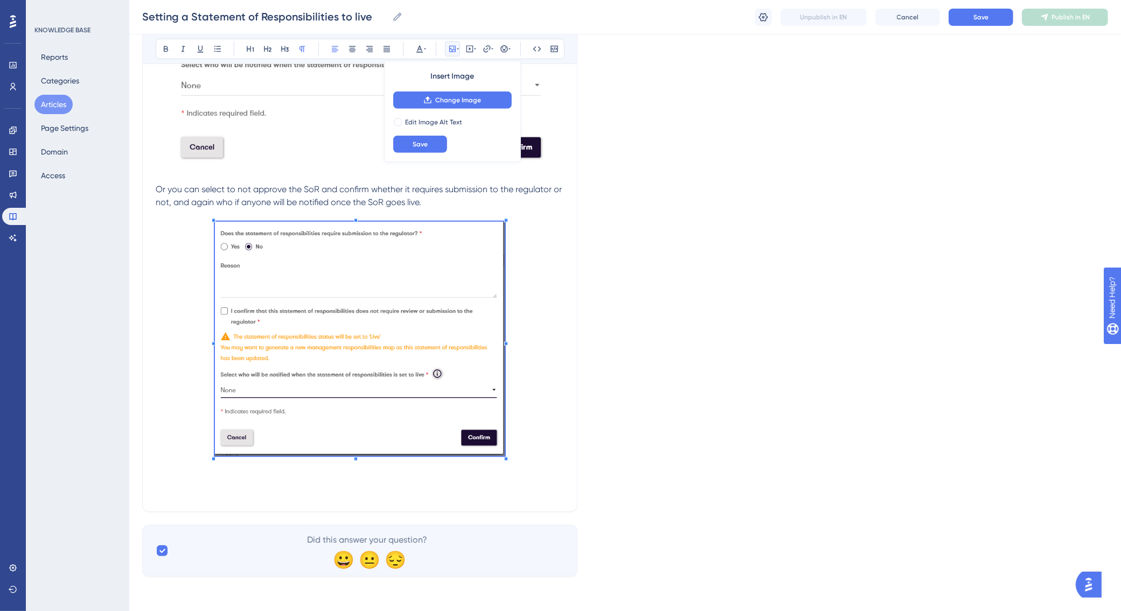
scroll to position [913, 0]
click at [459, 383] on span at bounding box center [360, 341] width 290 height 238
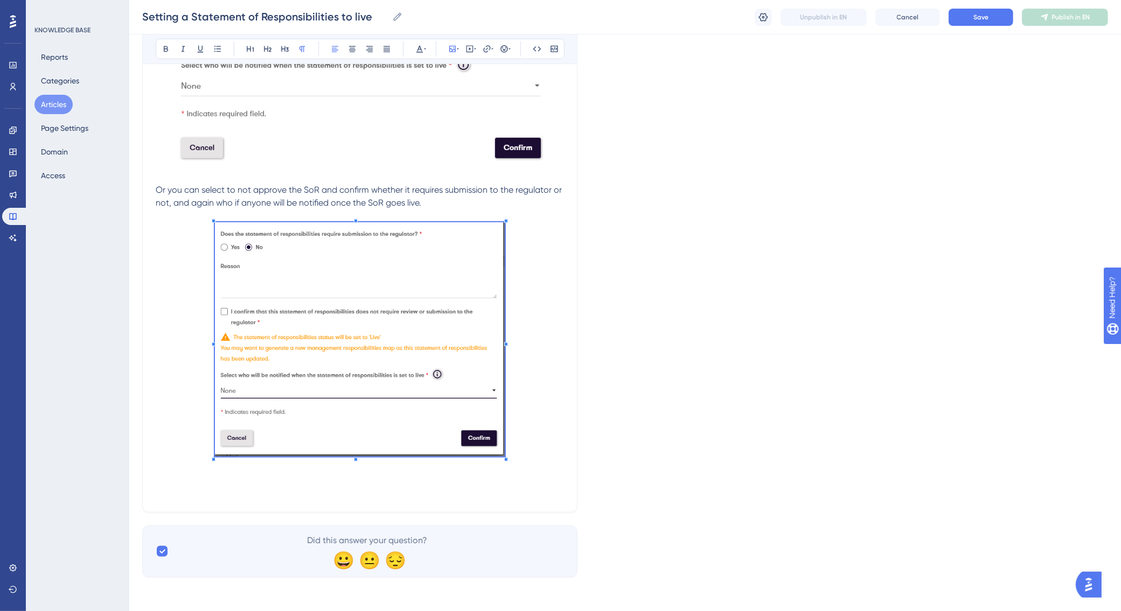
click at [324, 141] on img at bounding box center [360, 11] width 372 height 311
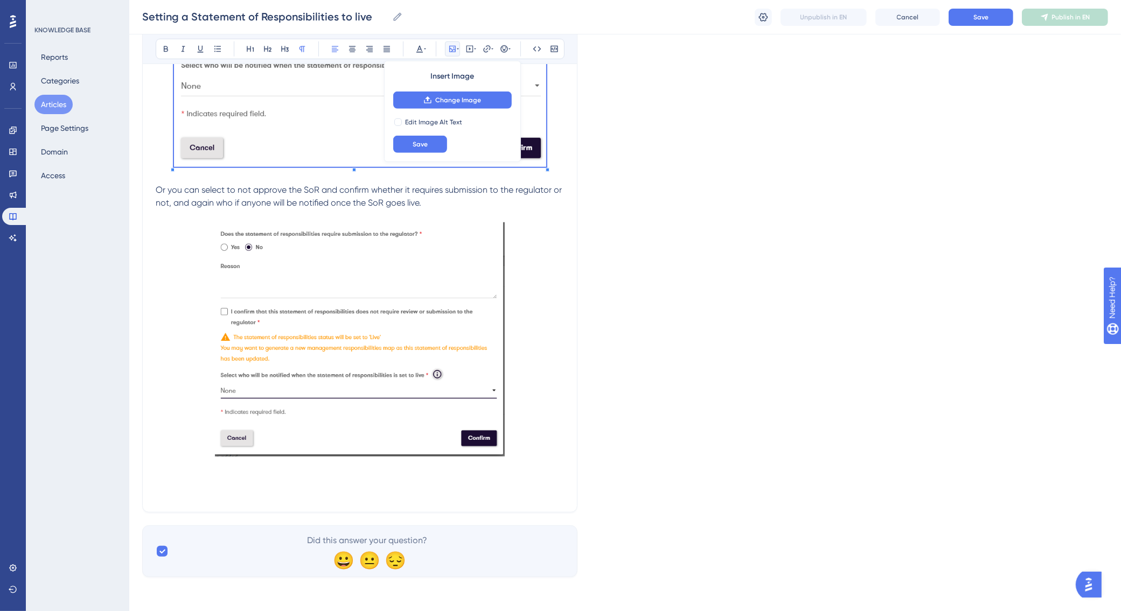
scroll to position [711, 0]
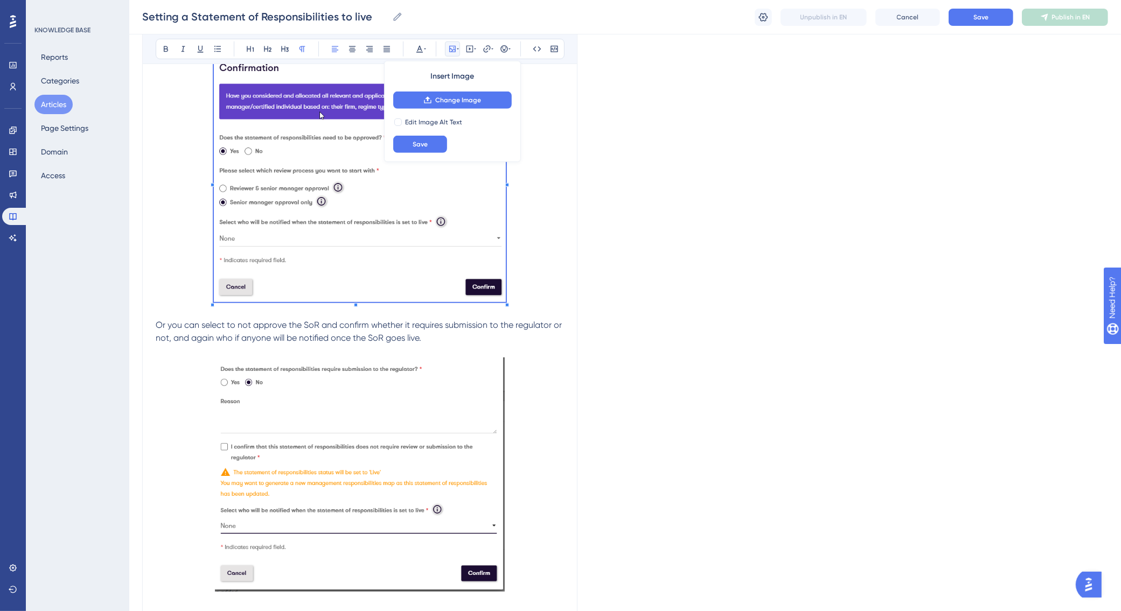
click at [466, 292] on span at bounding box center [360, 182] width 292 height 248
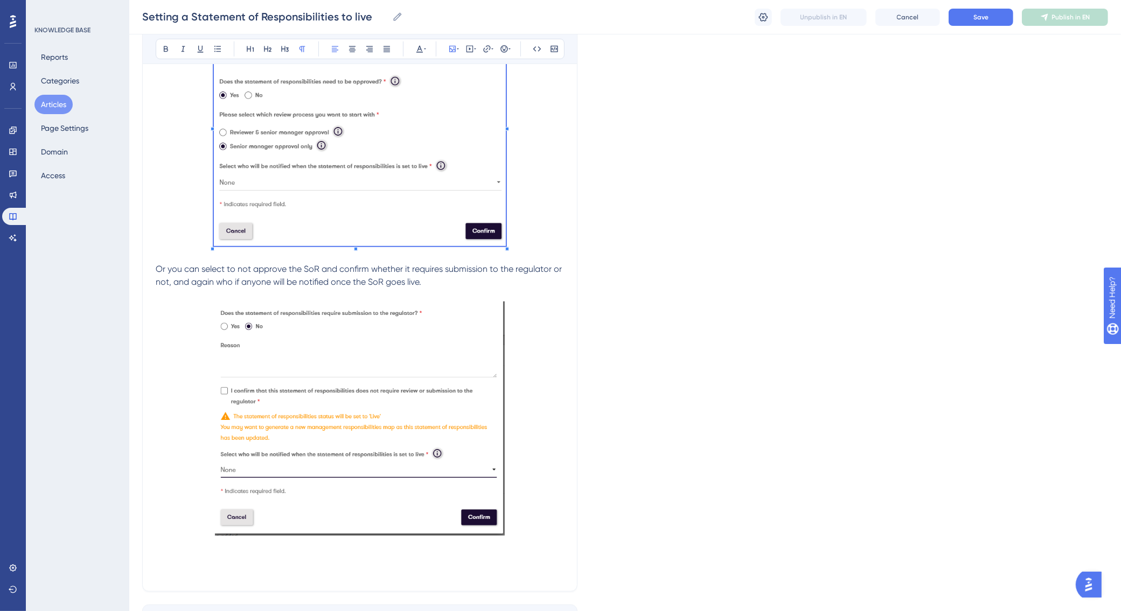
scroll to position [847, 0]
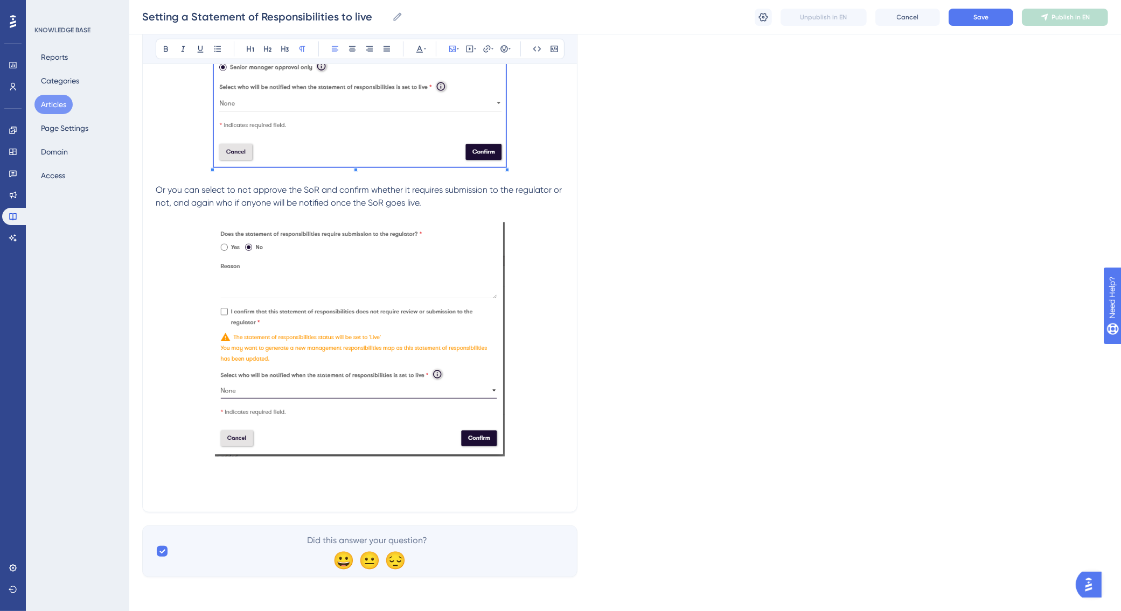
click at [507, 466] on p at bounding box center [360, 466] width 408 height 13
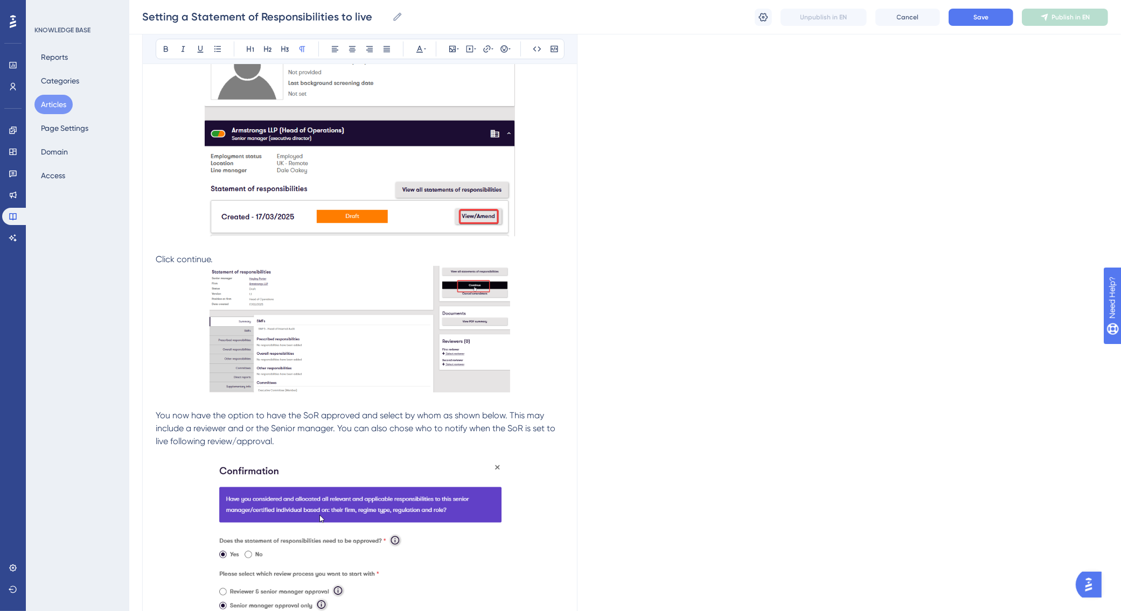
scroll to position [510, 0]
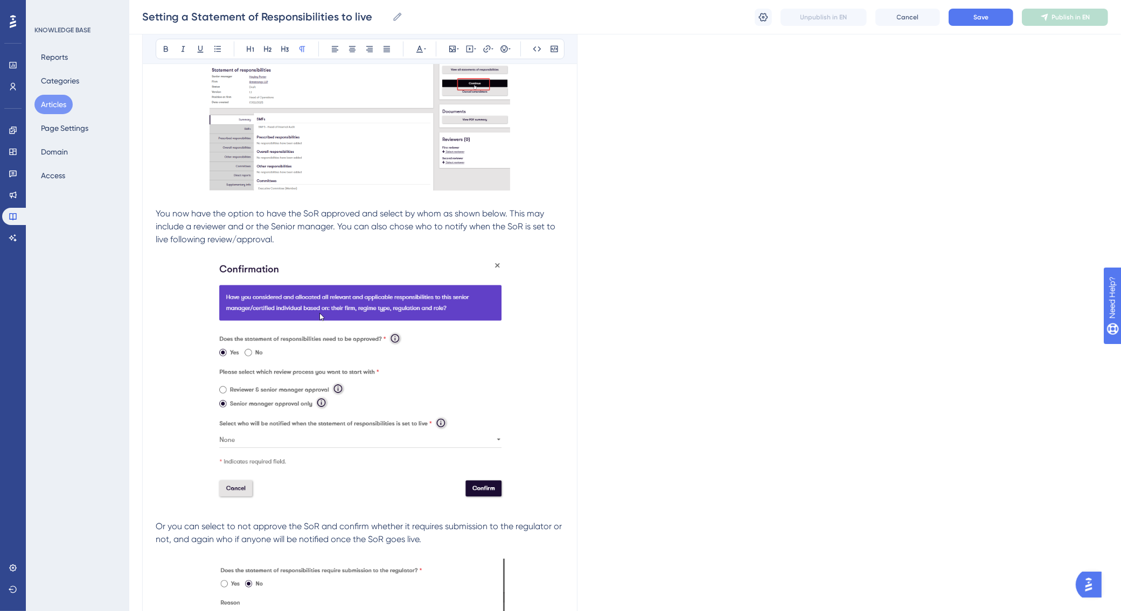
click at [523, 485] on p at bounding box center [360, 383] width 408 height 248
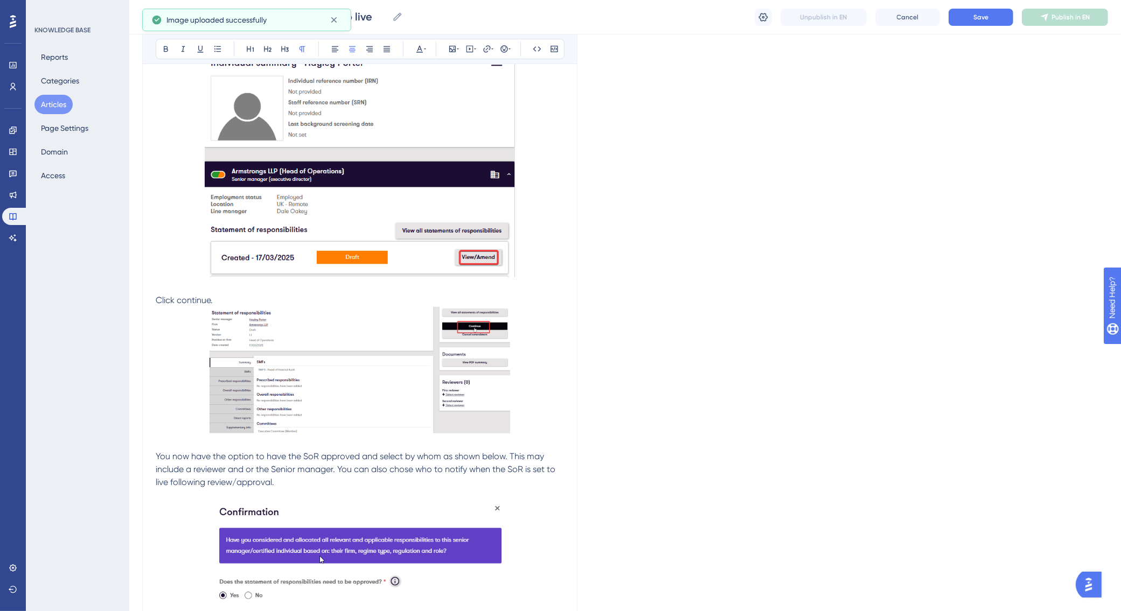
scroll to position [577, 0]
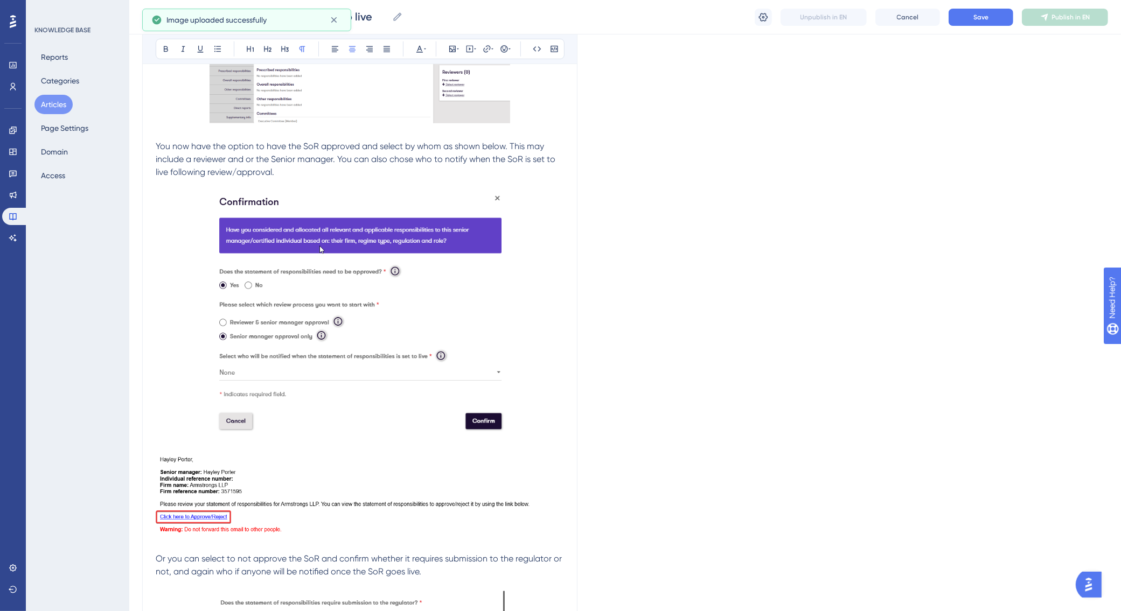
click at [533, 426] on p at bounding box center [360, 316] width 408 height 248
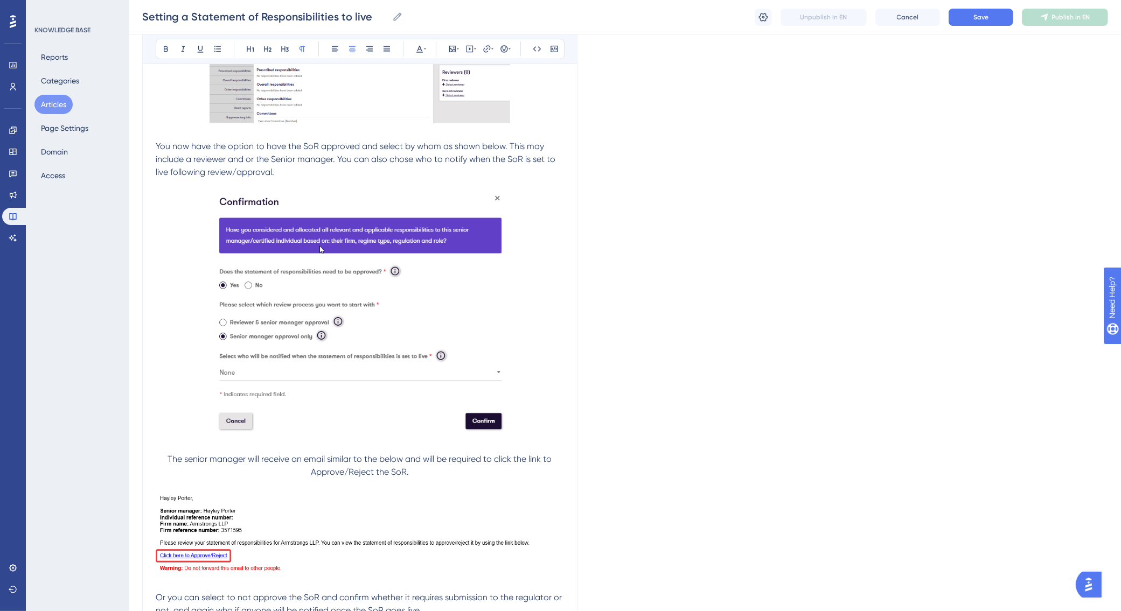
click at [396, 528] on img at bounding box center [360, 533] width 408 height 83
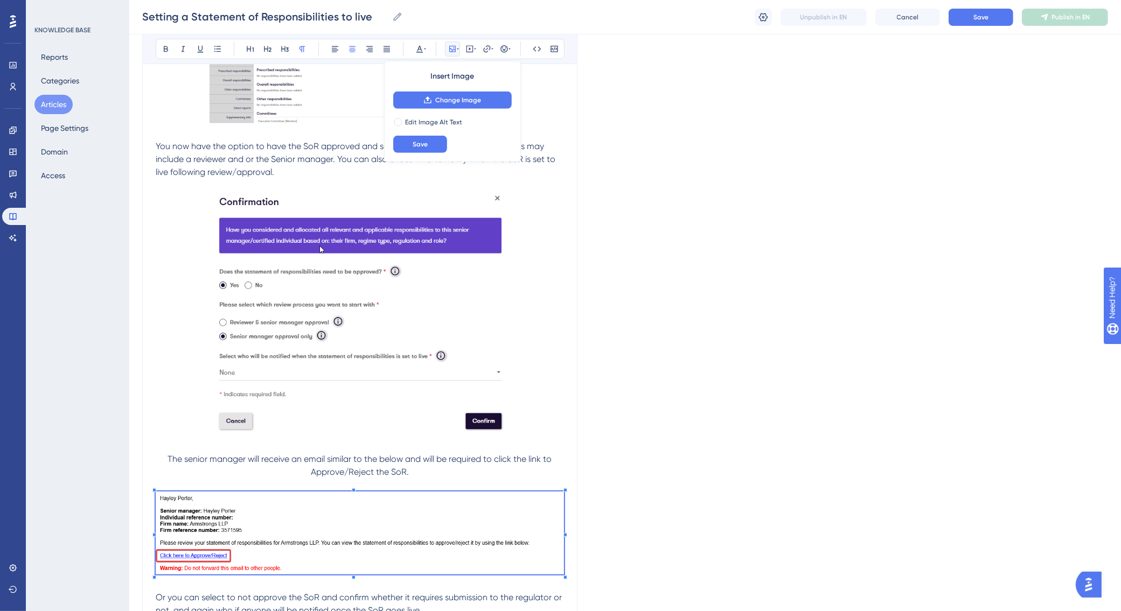
click at [569, 570] on div "Setting a Statement of Responsibilities to live Setting a statement of responsi…" at bounding box center [359, 231] width 435 height 1377
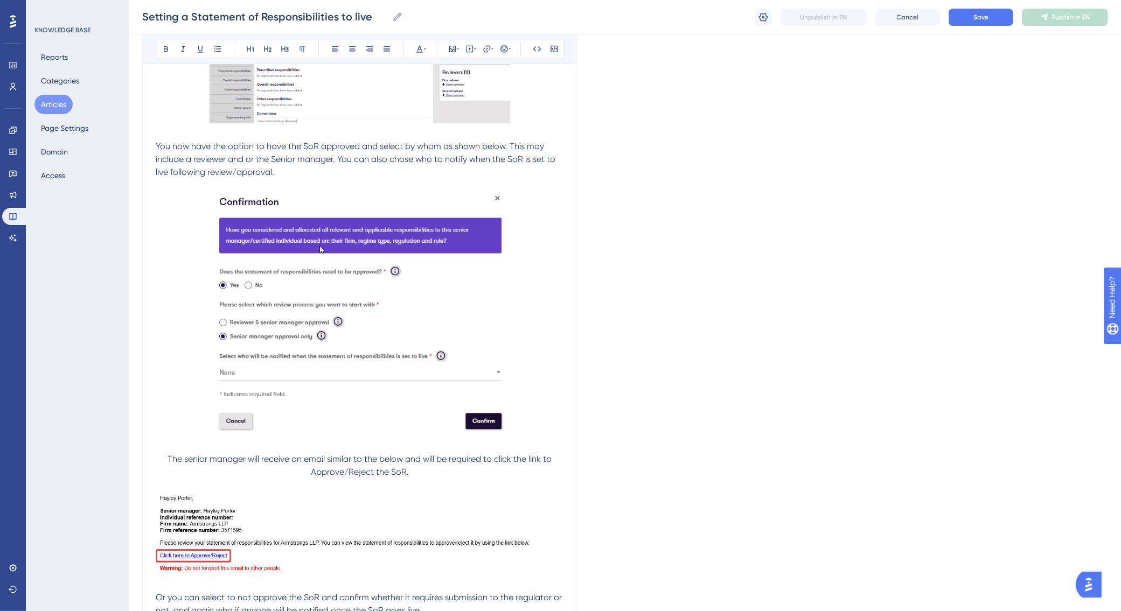
click at [386, 583] on p at bounding box center [360, 584] width 408 height 13
click at [167, 596] on p at bounding box center [360, 597] width 408 height 13
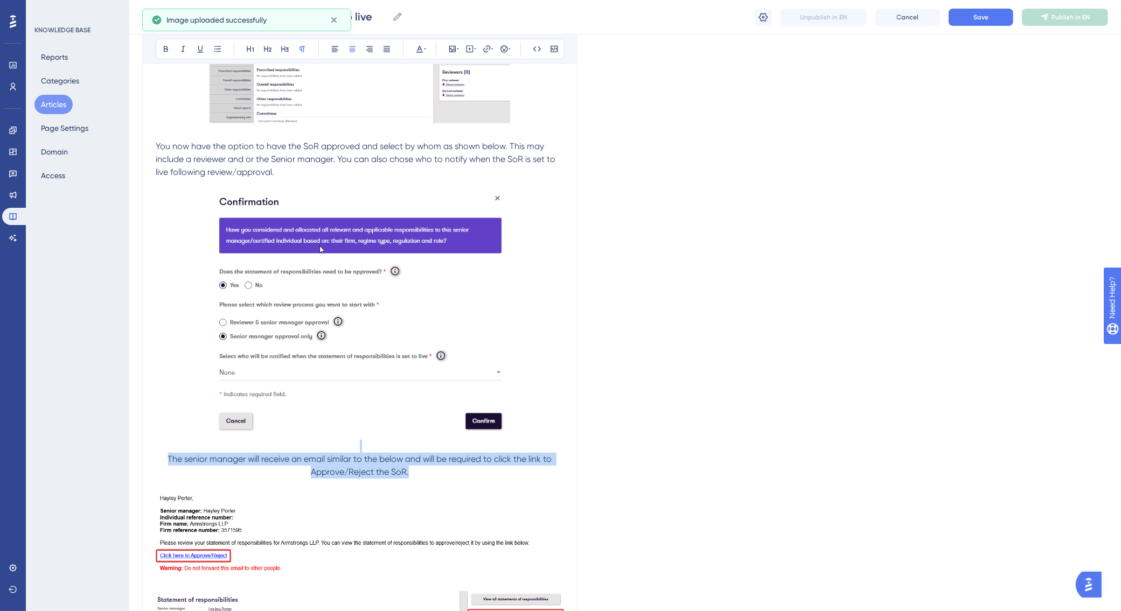
drag, startPoint x: 426, startPoint y: 475, endPoint x: 165, endPoint y: 447, distance: 262.6
click at [165, 447] on div "Setting a Statement of Responsibilities to live Once a Senior manager's stateme…" at bounding box center [360, 312] width 408 height 1320
click at [335, 45] on icon at bounding box center [335, 49] width 9 height 9
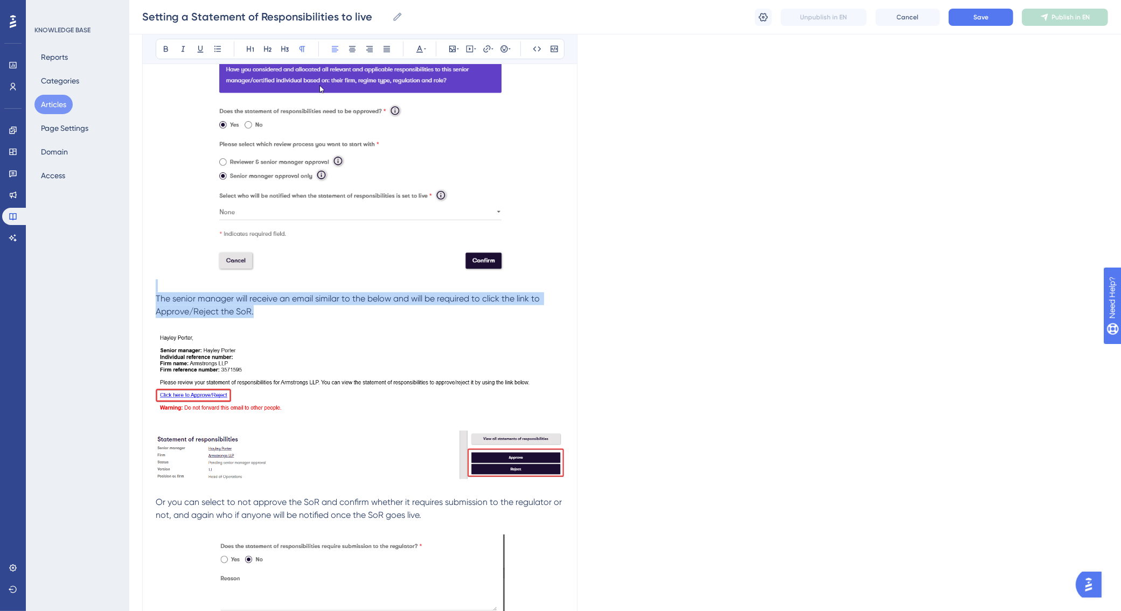
scroll to position [779, 0]
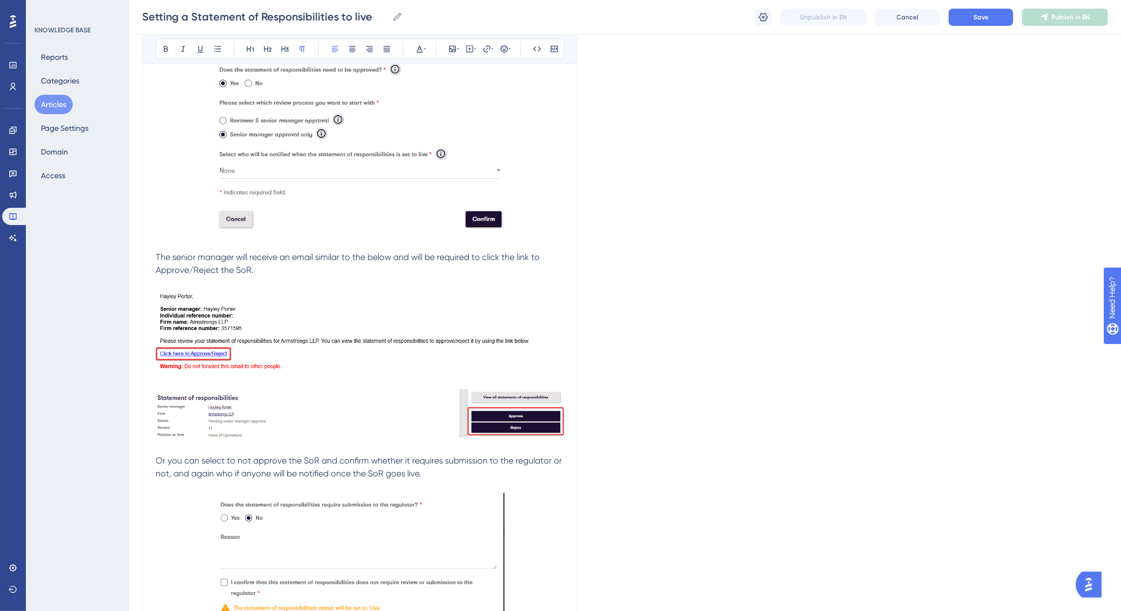
click at [163, 377] on p at bounding box center [360, 382] width 408 height 13
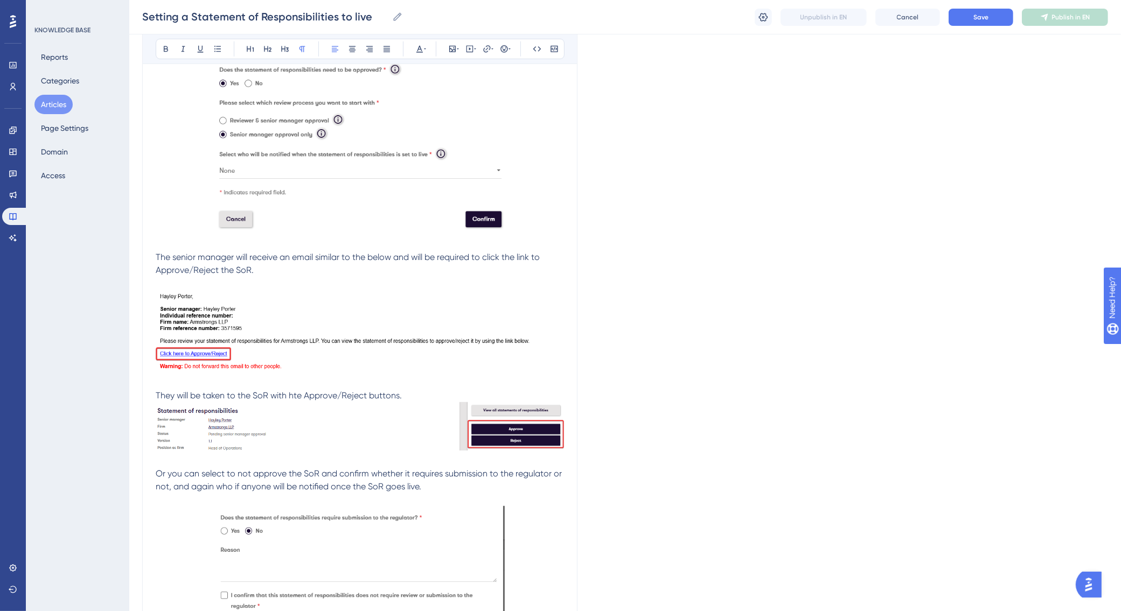
click at [297, 391] on span "They will be taken to the SoR with hte Approve/Reject buttons." at bounding box center [279, 395] width 246 height 10
click at [425, 394] on p "They will be taken to the SoR with the Approve/Reject buttons." at bounding box center [360, 395] width 408 height 13
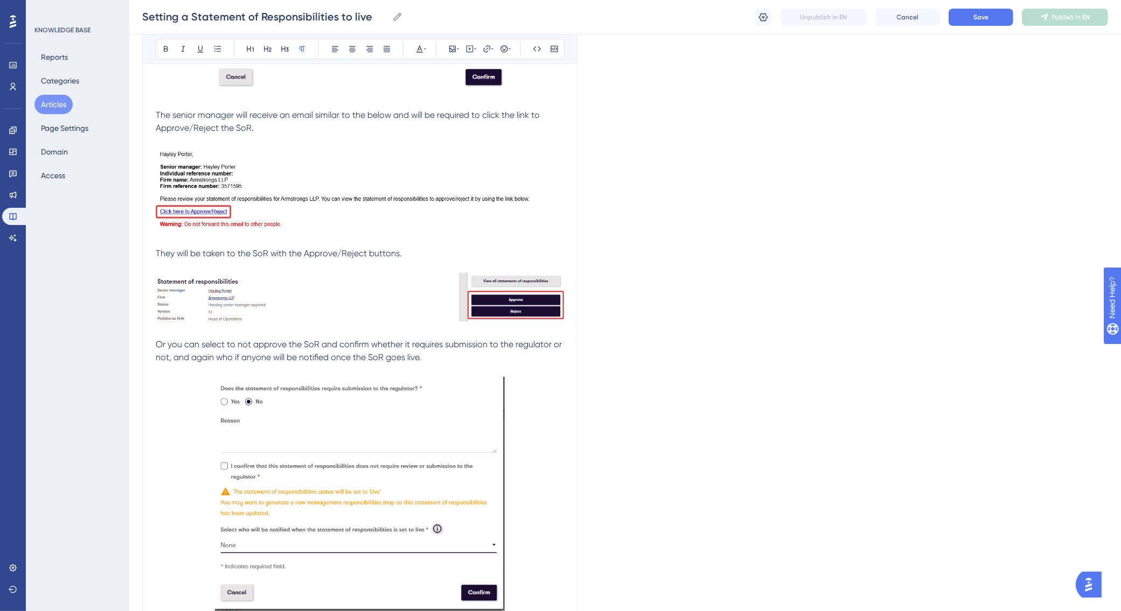
scroll to position [981, 0]
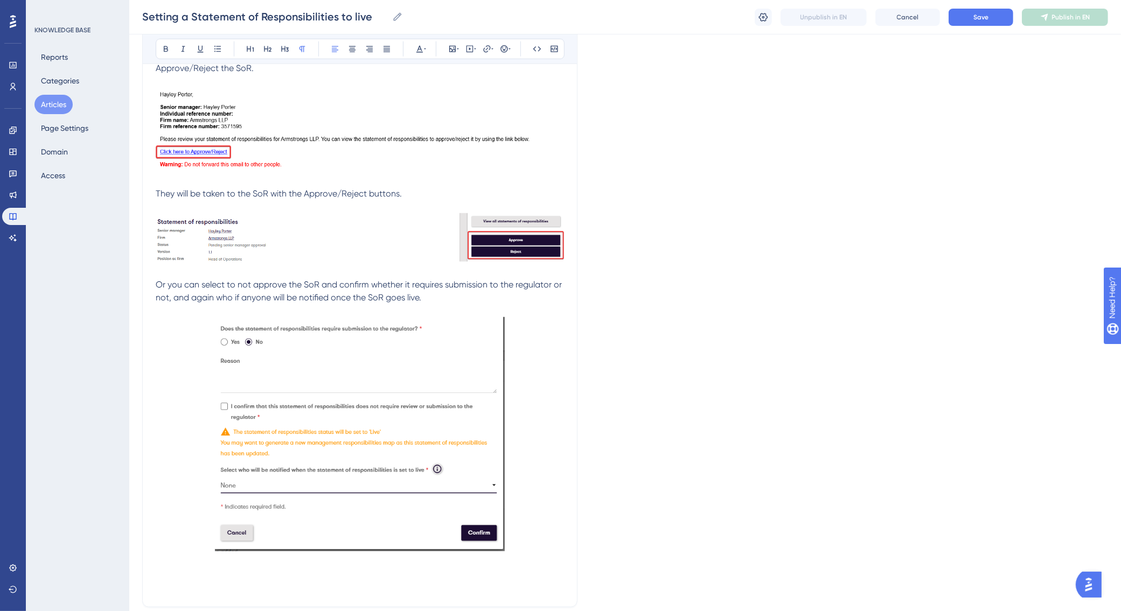
click at [159, 278] on p "Or you can select to not approve the SoR and confirm whether it requires submis…" at bounding box center [360, 291] width 408 height 26
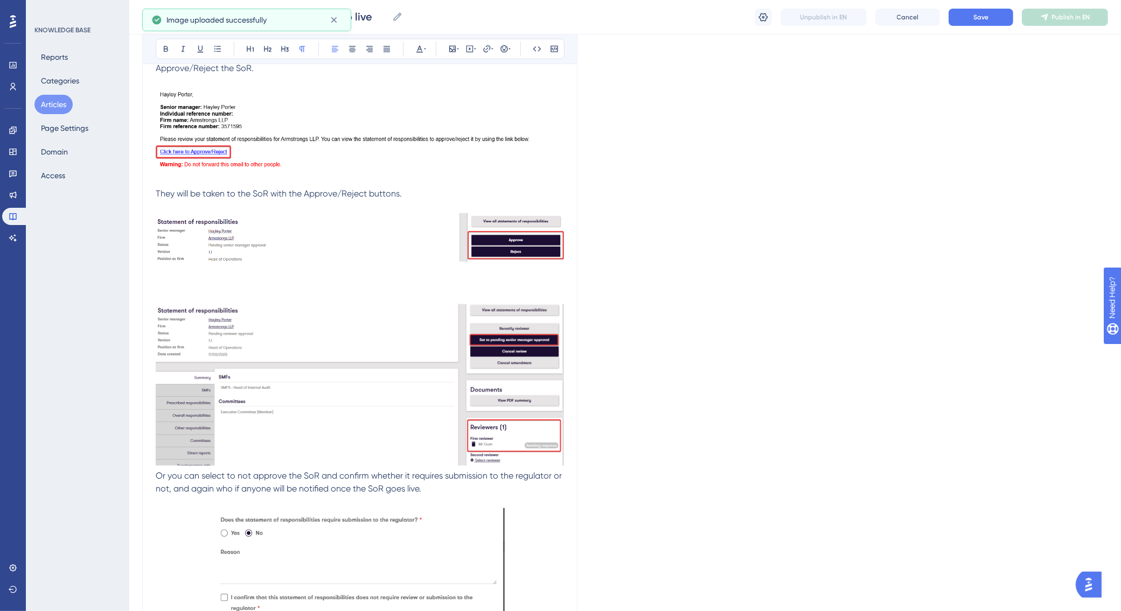
click at [179, 278] on p at bounding box center [360, 284] width 408 height 13
click at [423, 284] on p "When a reviewer has been selected they will be notified" at bounding box center [360, 284] width 408 height 13
click at [388, 280] on p "When a reviewer has been selected they will be notified" at bounding box center [360, 284] width 408 height 13
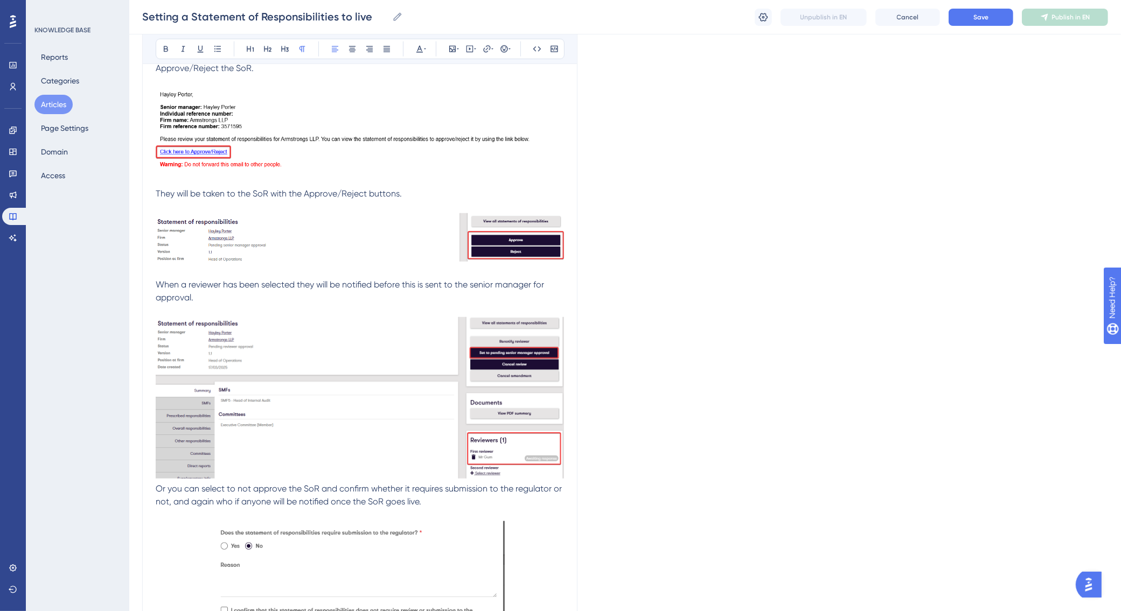
click at [377, 280] on span "When a reviewer has been selected they will be notified before this is sent to …" at bounding box center [351, 290] width 390 height 23
click at [442, 281] on span "When a reviewer has been selected they will be notified and asked to APpprove/R…" at bounding box center [353, 290] width 395 height 23
